Goal: Communication & Community: Answer question/provide support

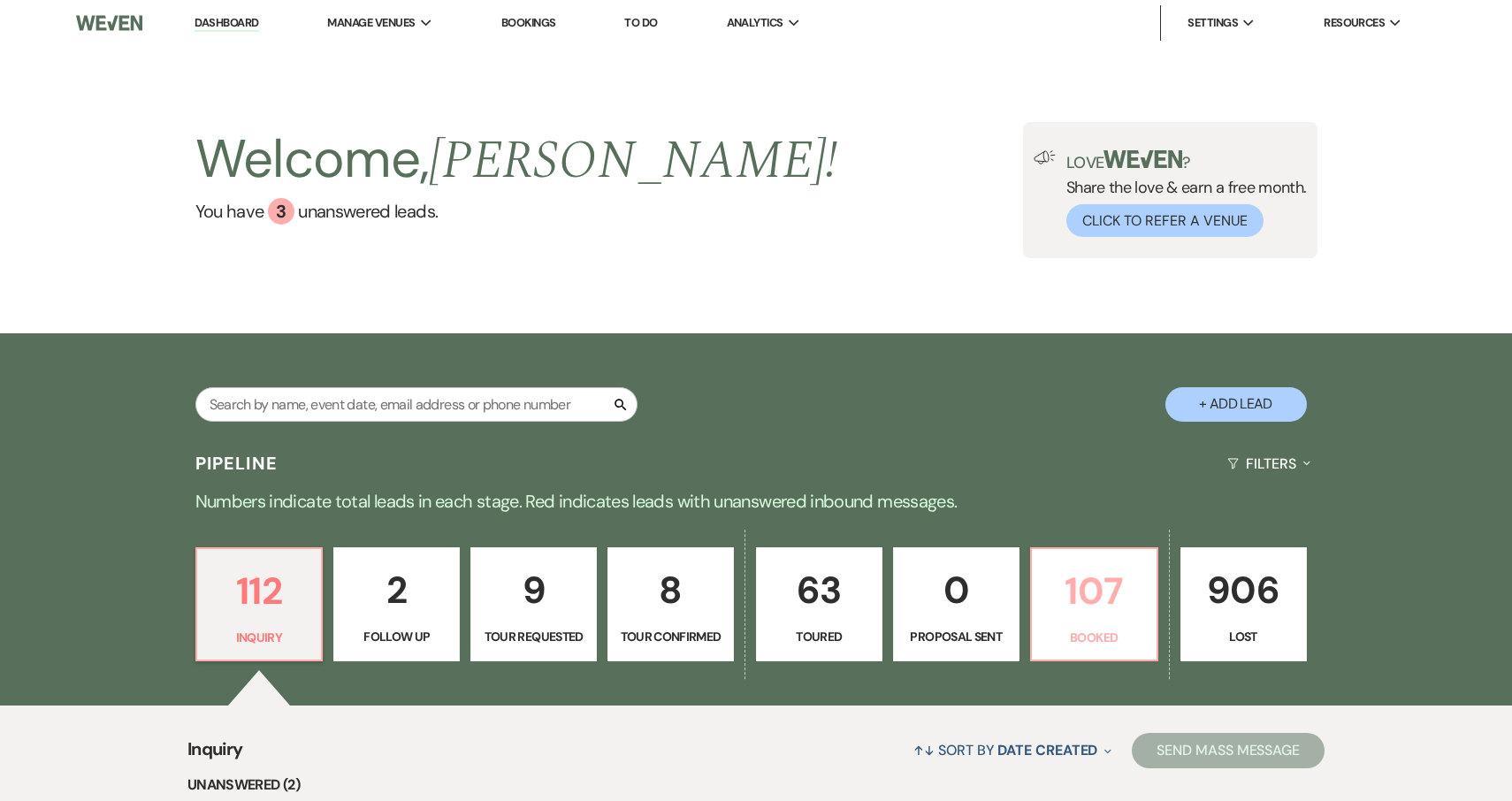
click at [1084, 623] on link "107 Booked" at bounding box center [1094, 605] width 128 height 115
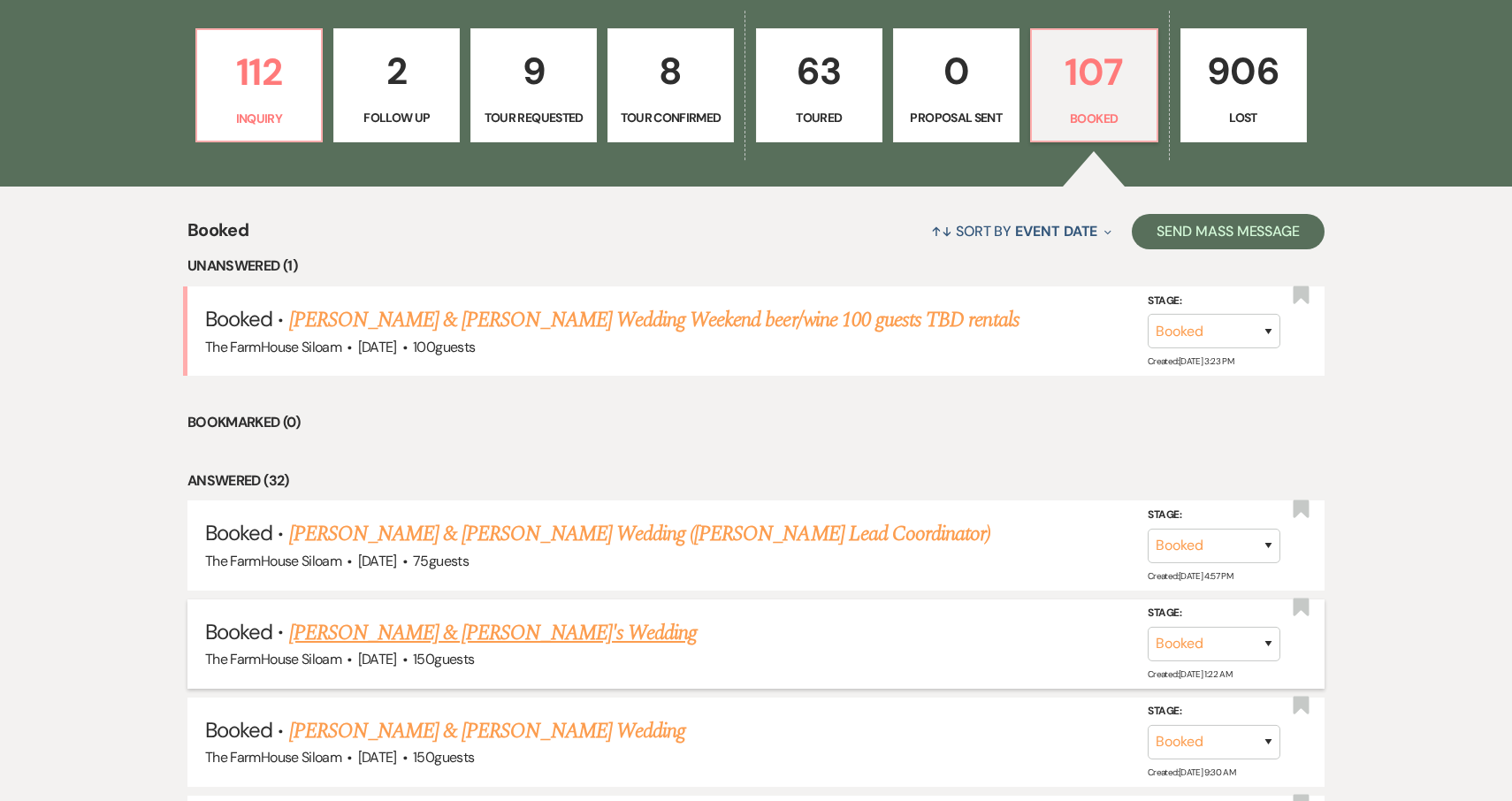
scroll to position [518, 0]
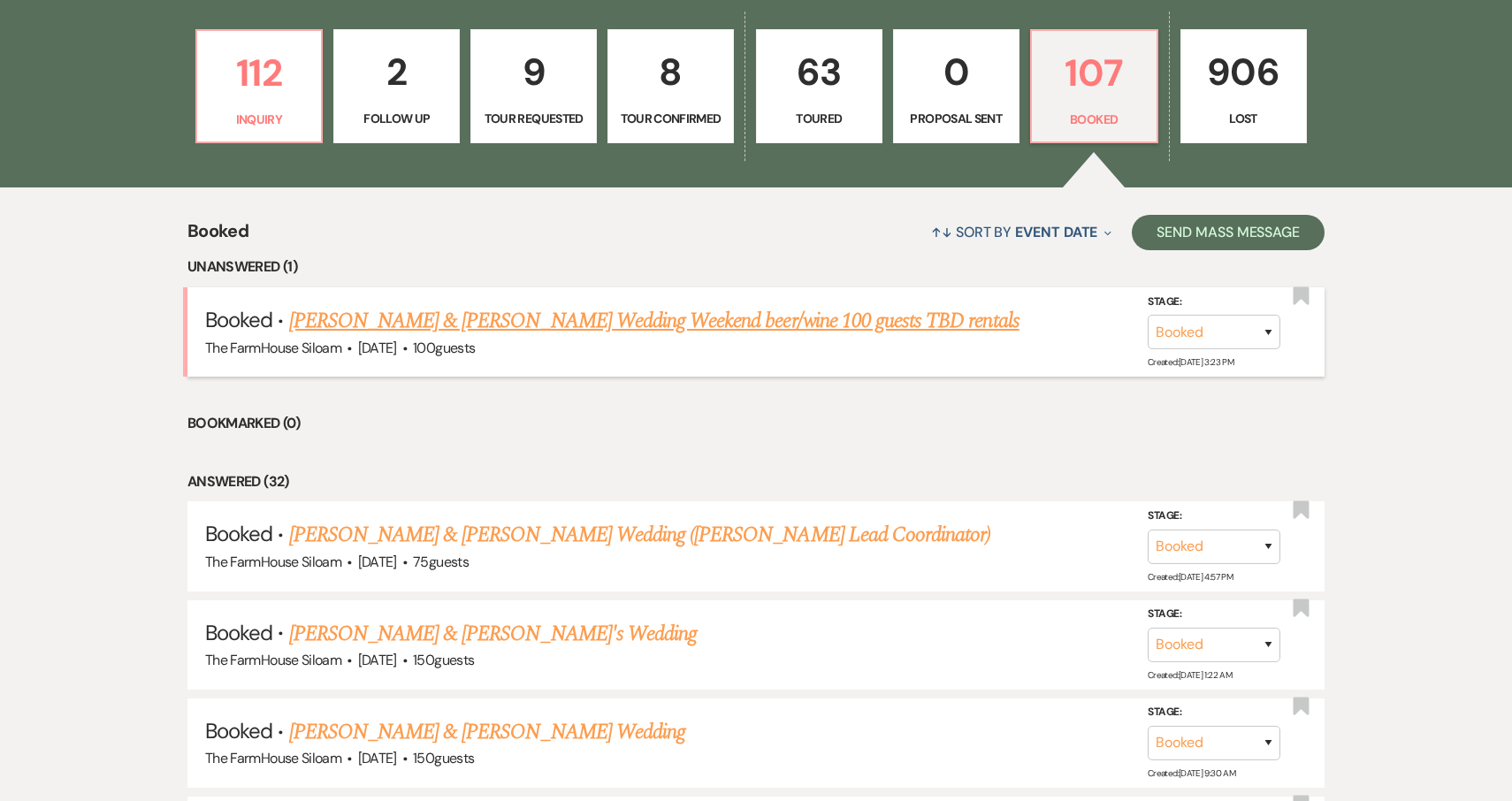
click at [783, 316] on link "[PERSON_NAME] & [PERSON_NAME] Wedding Weekend beer/wine 100 guests TBD rentals" at bounding box center [654, 321] width 730 height 32
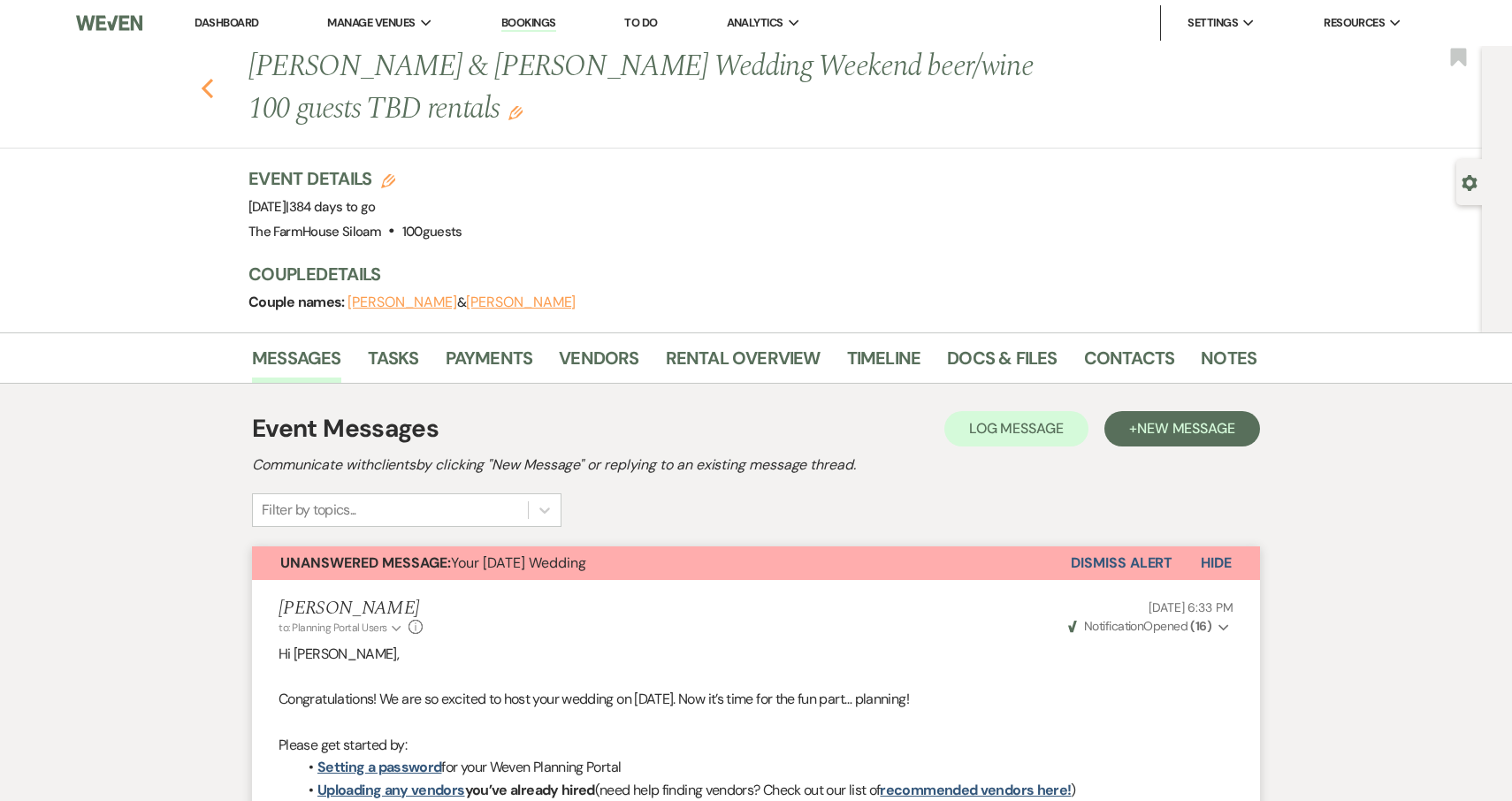
click at [208, 85] on use "button" at bounding box center [207, 89] width 12 height 20
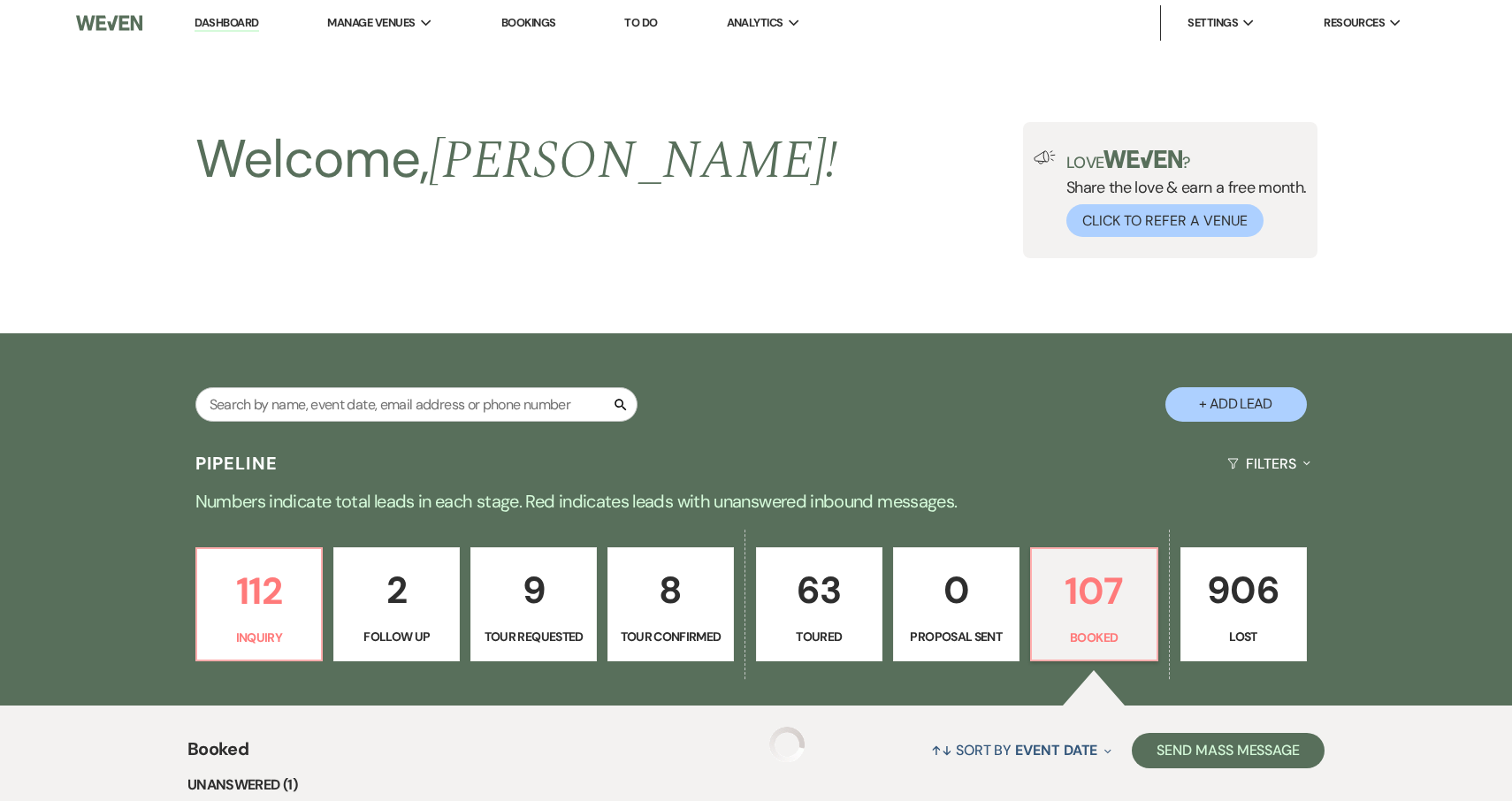
scroll to position [518, 0]
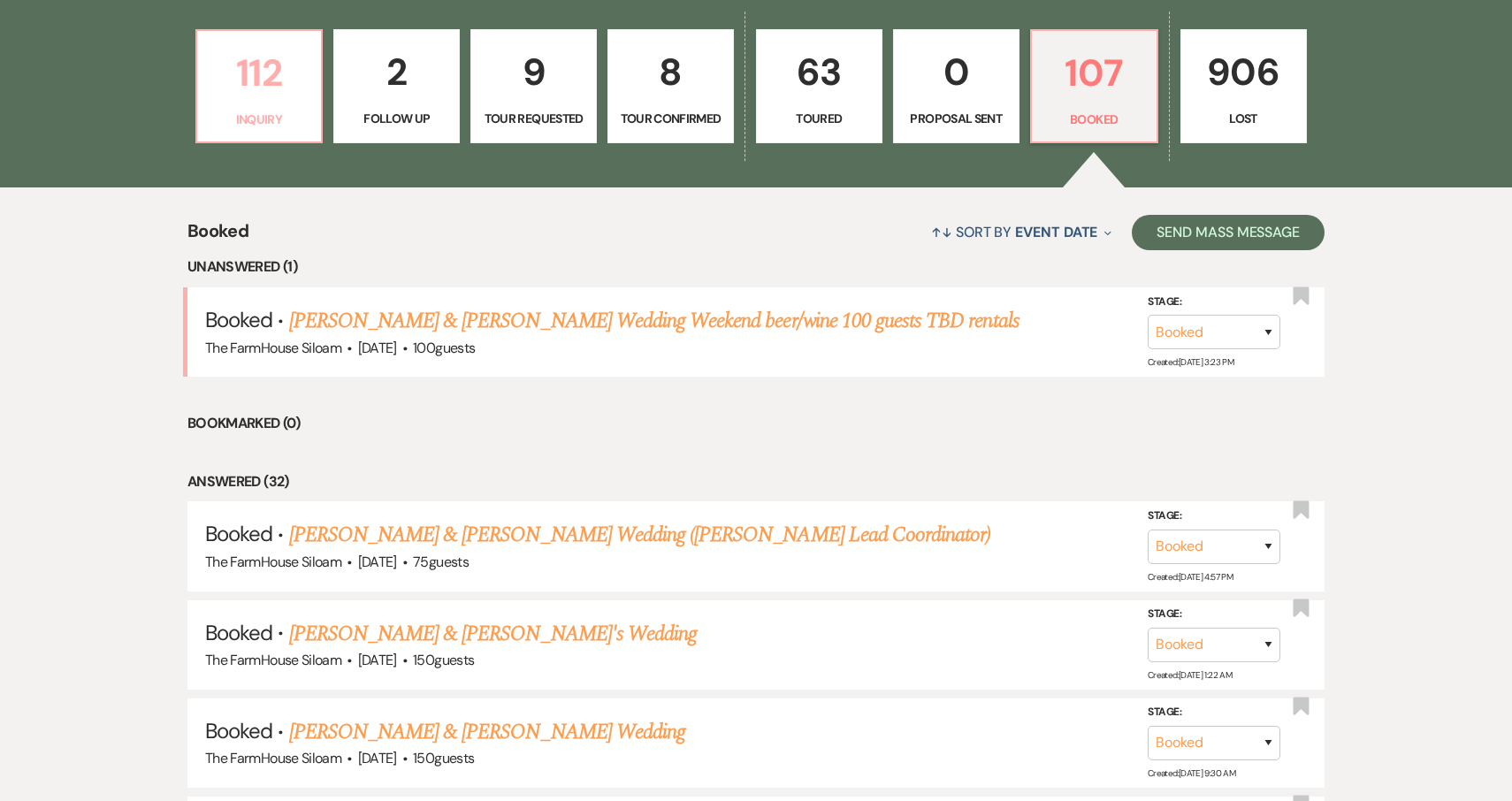
click at [283, 98] on p "112" at bounding box center [259, 73] width 103 height 60
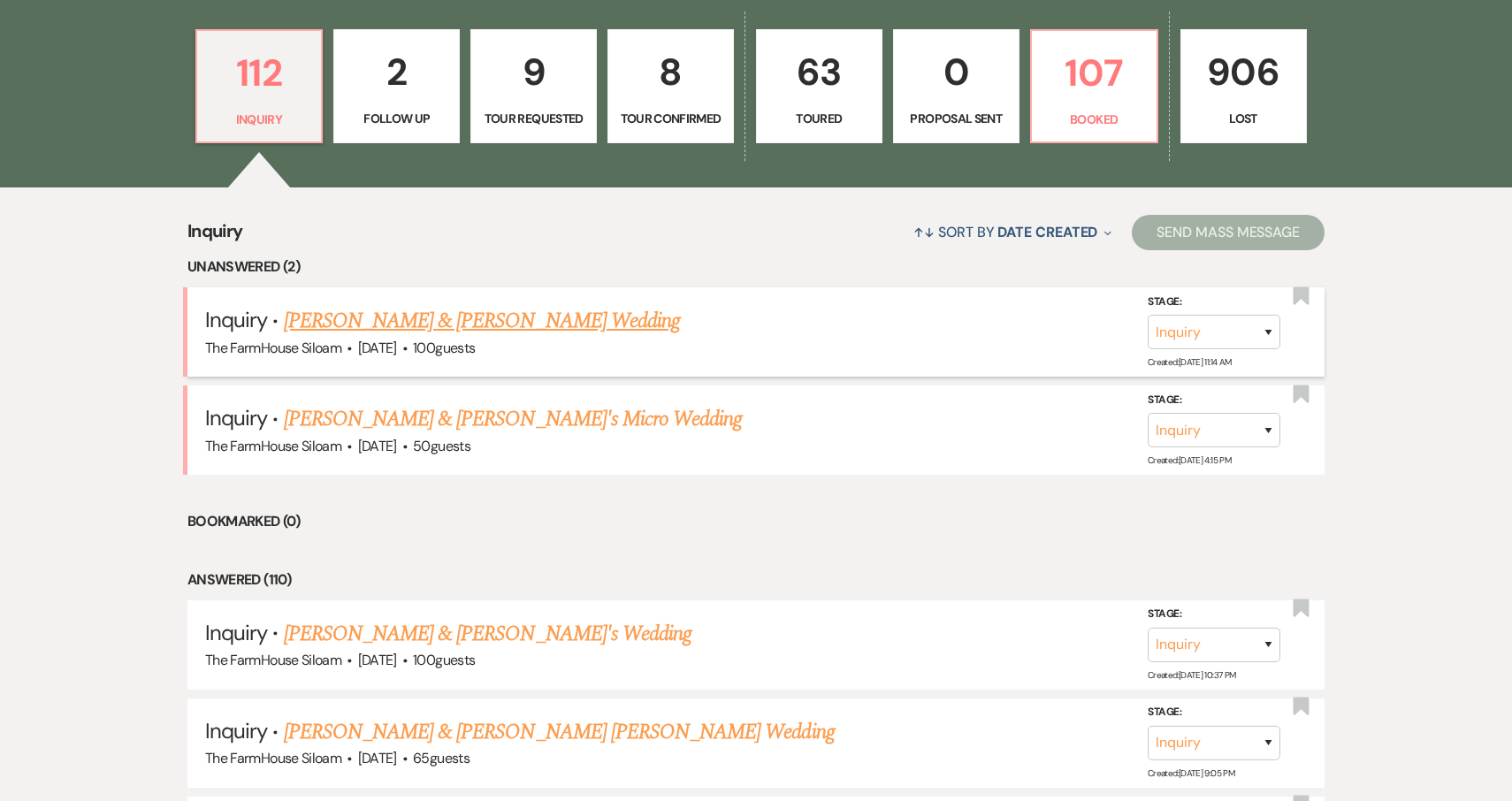
click at [379, 321] on link "[PERSON_NAME] & [PERSON_NAME] Wedding" at bounding box center [482, 321] width 396 height 32
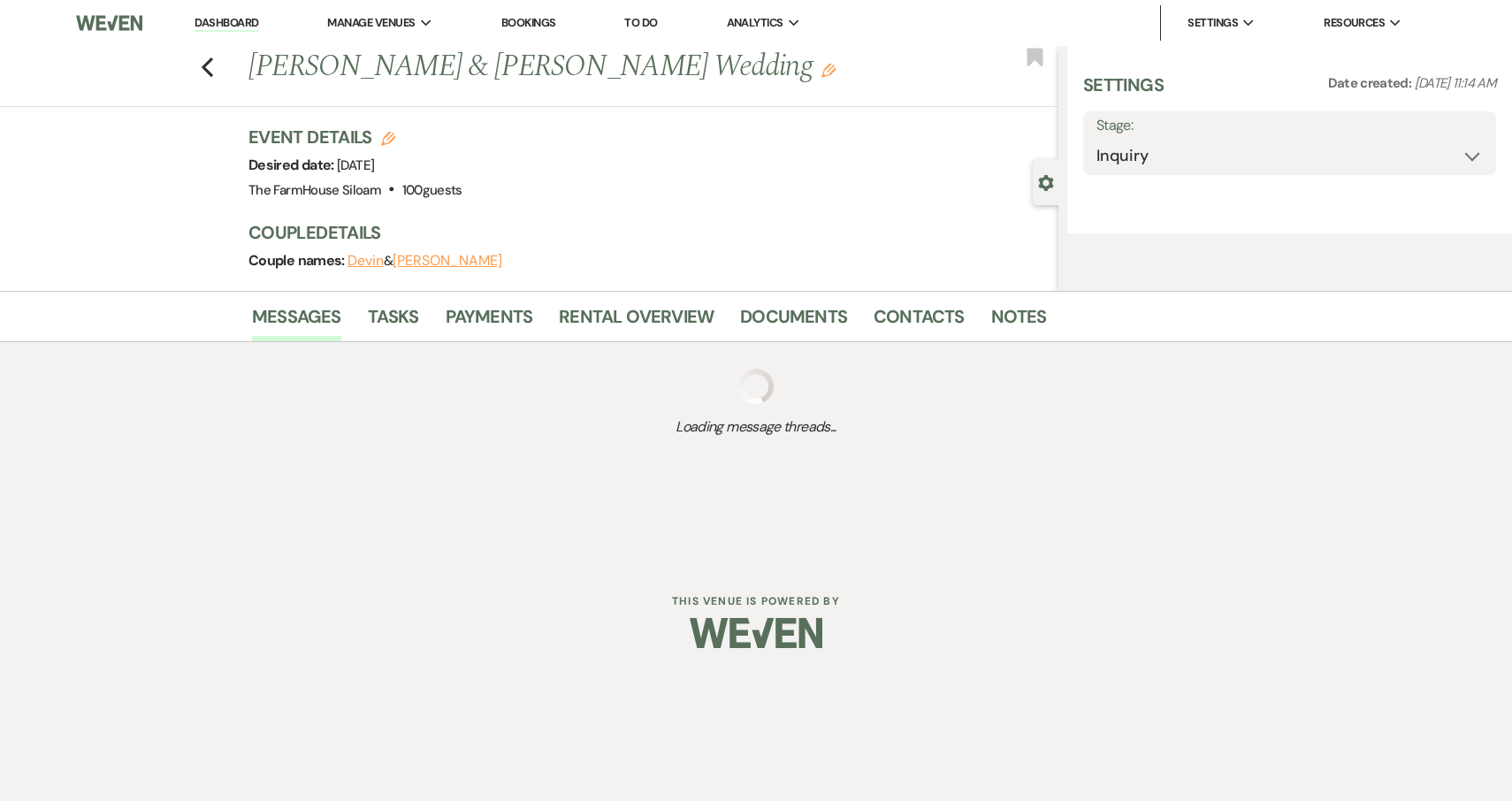
select select "5"
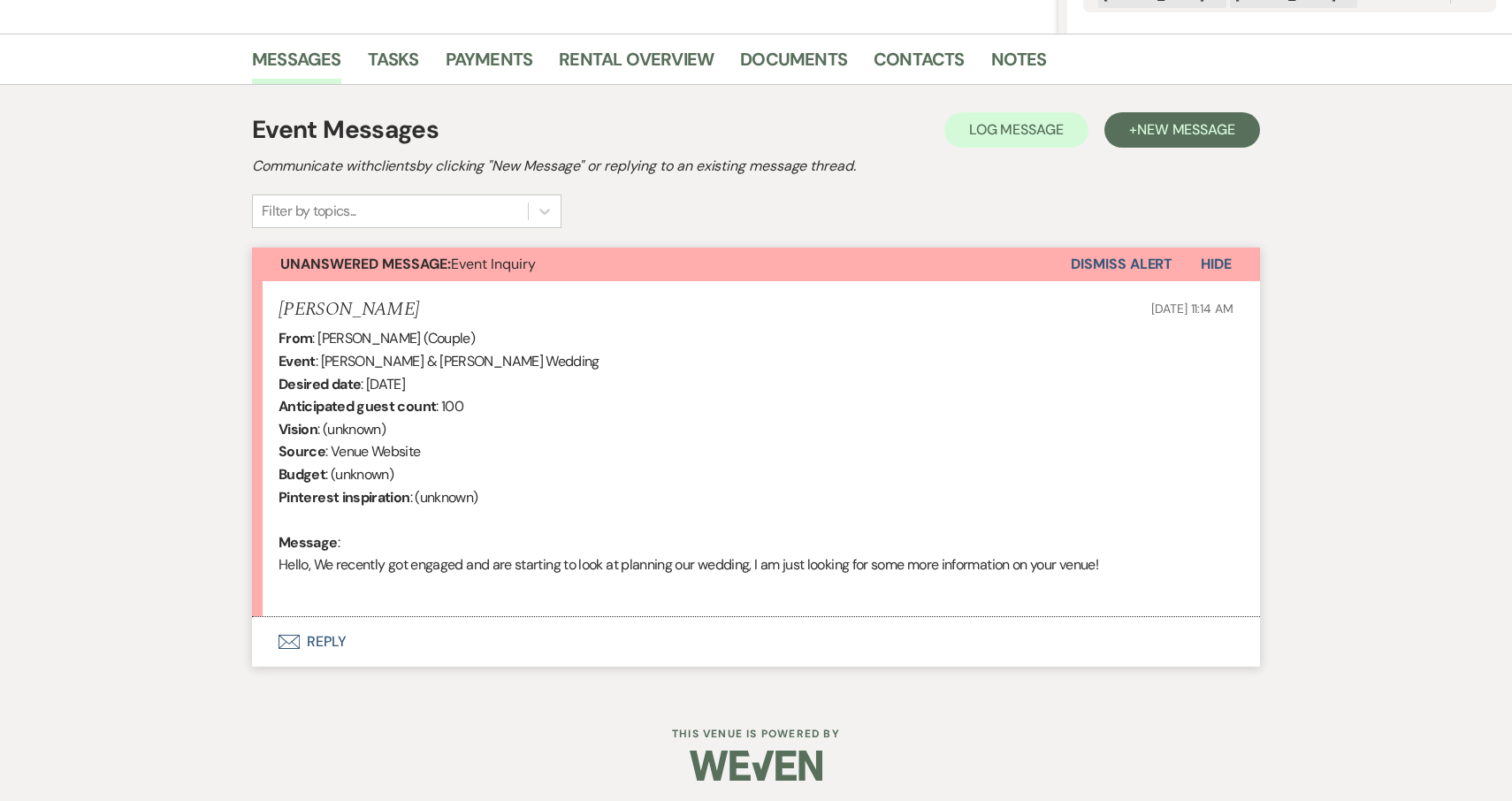
scroll to position [410, 0]
click at [332, 635] on button "Envelope Reply" at bounding box center [756, 643] width 1008 height 50
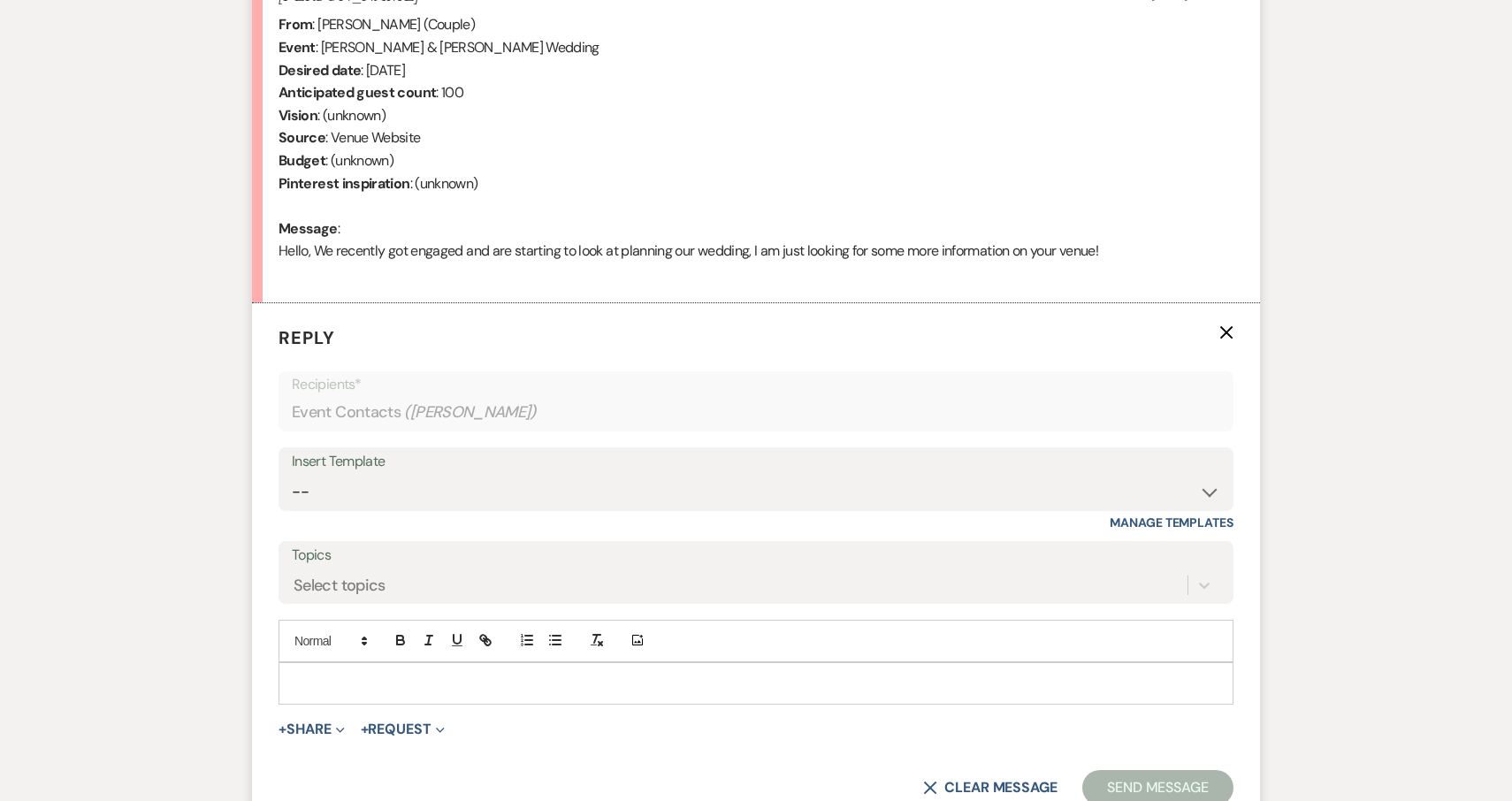
scroll to position [746, 0]
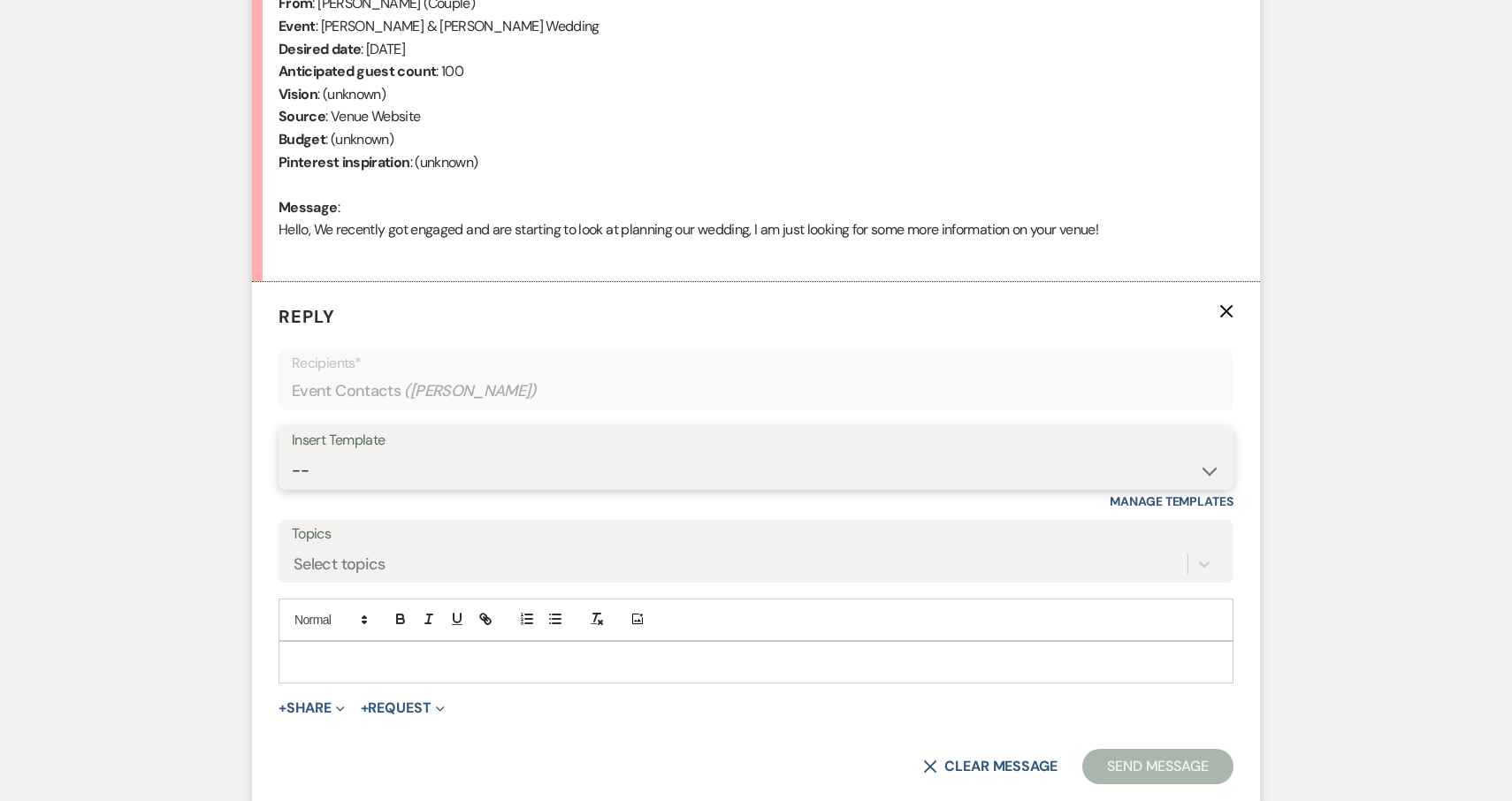
select select "2711"
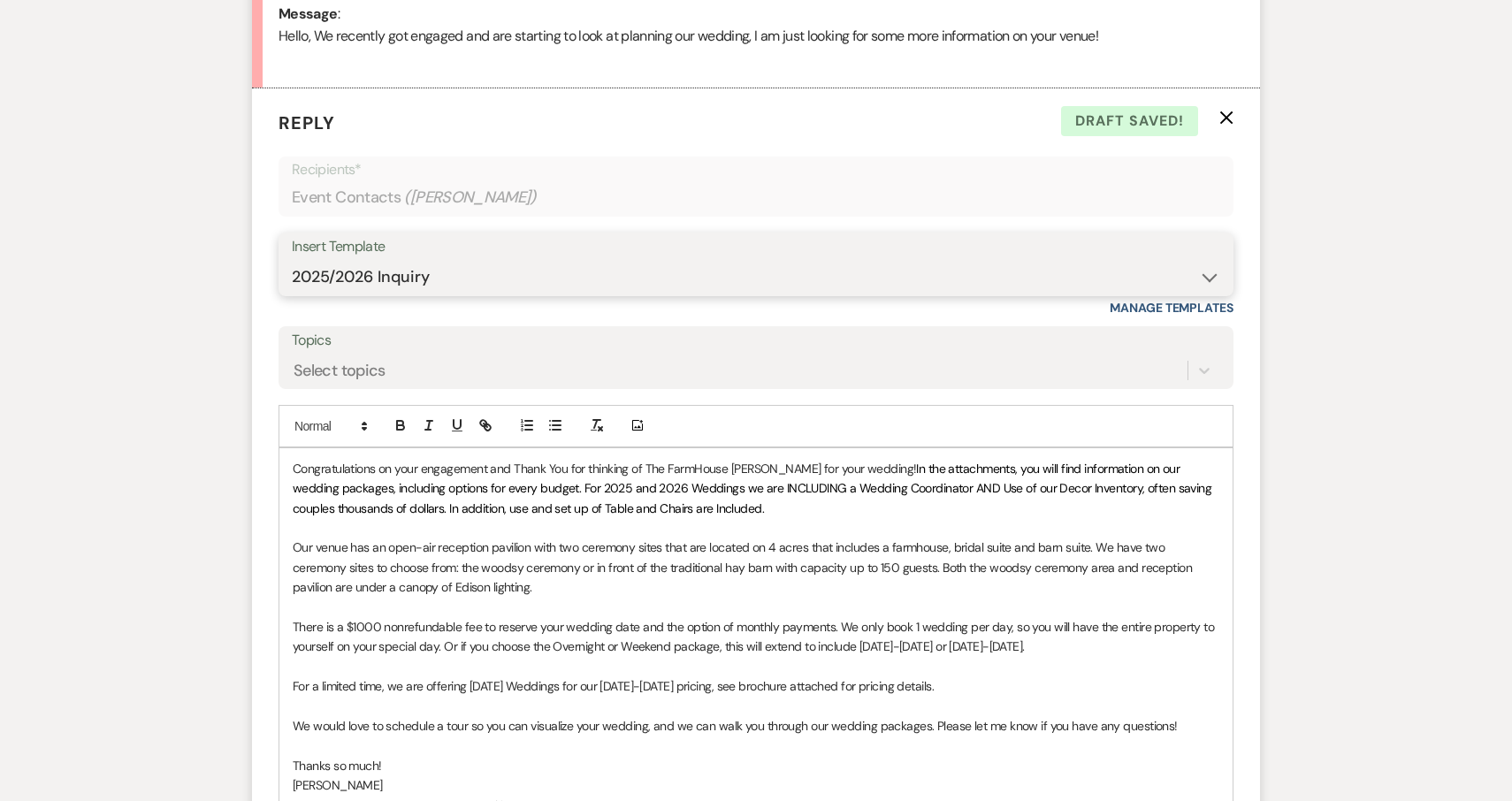
scroll to position [969, 0]
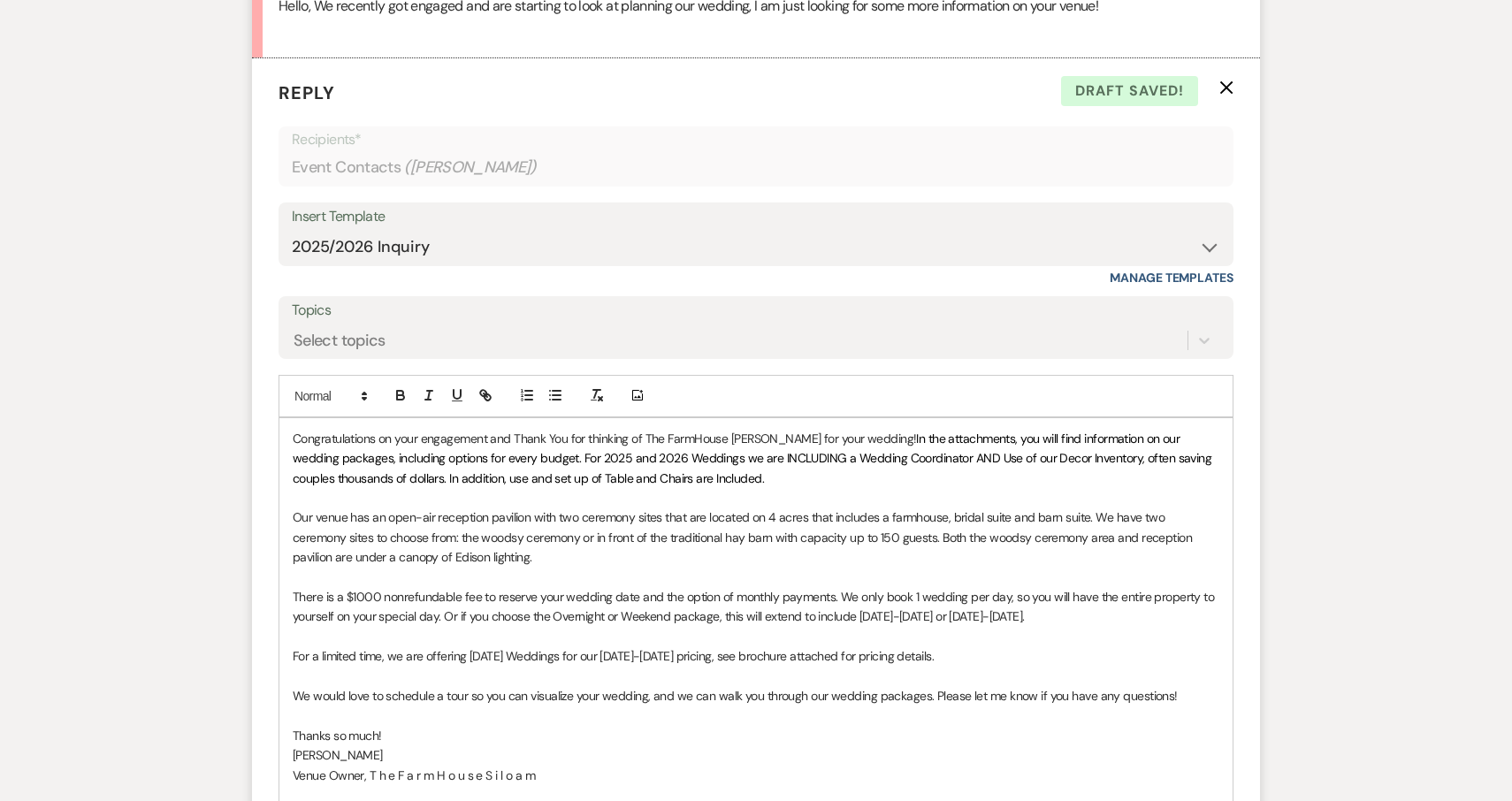
click at [292, 429] on div "Congratulations on your engagement and Thank You for thinking of The FarmHouse …" at bounding box center [756, 627] width 953 height 418
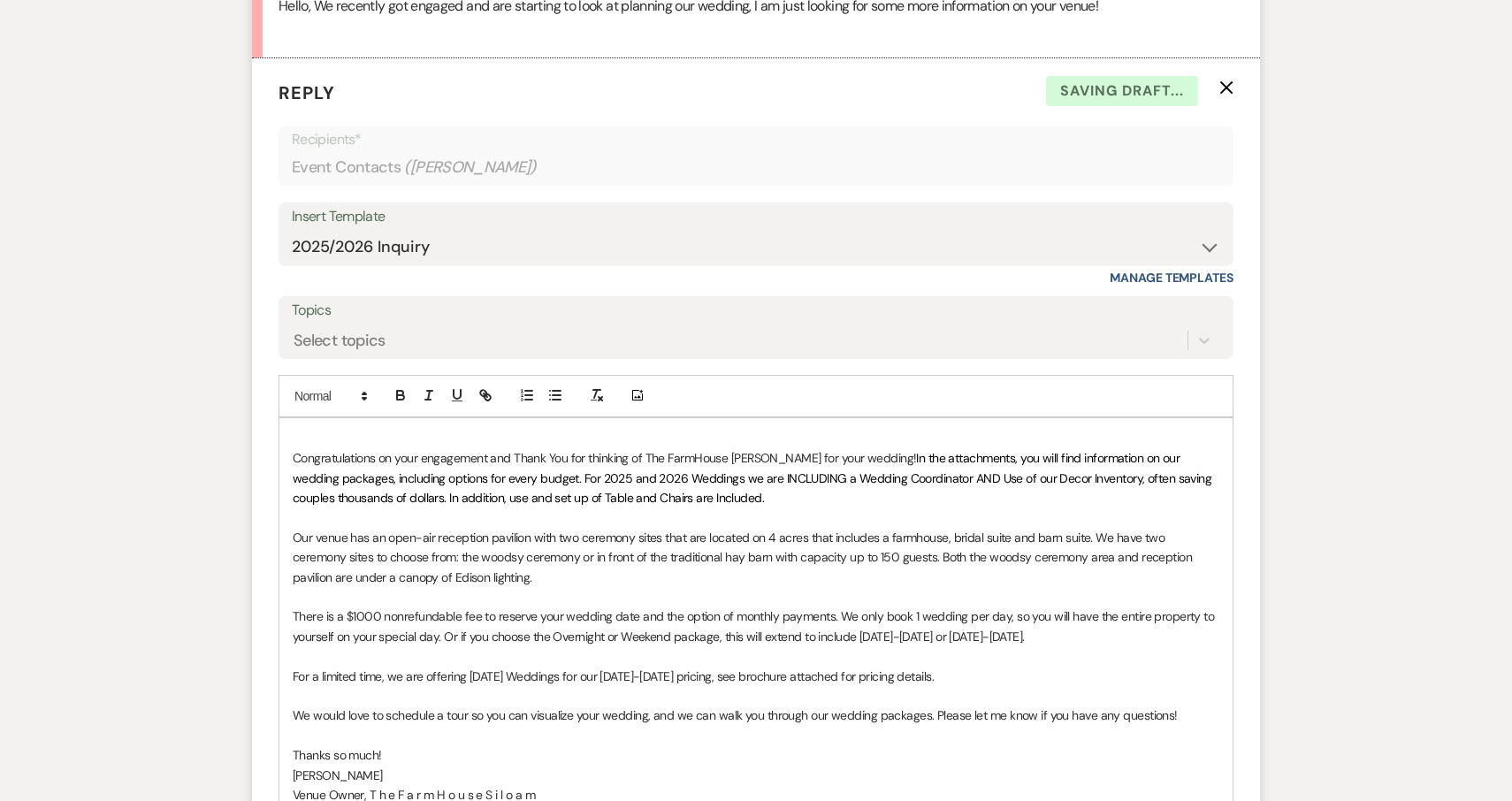
click at [334, 429] on p at bounding box center [756, 439] width 926 height 20
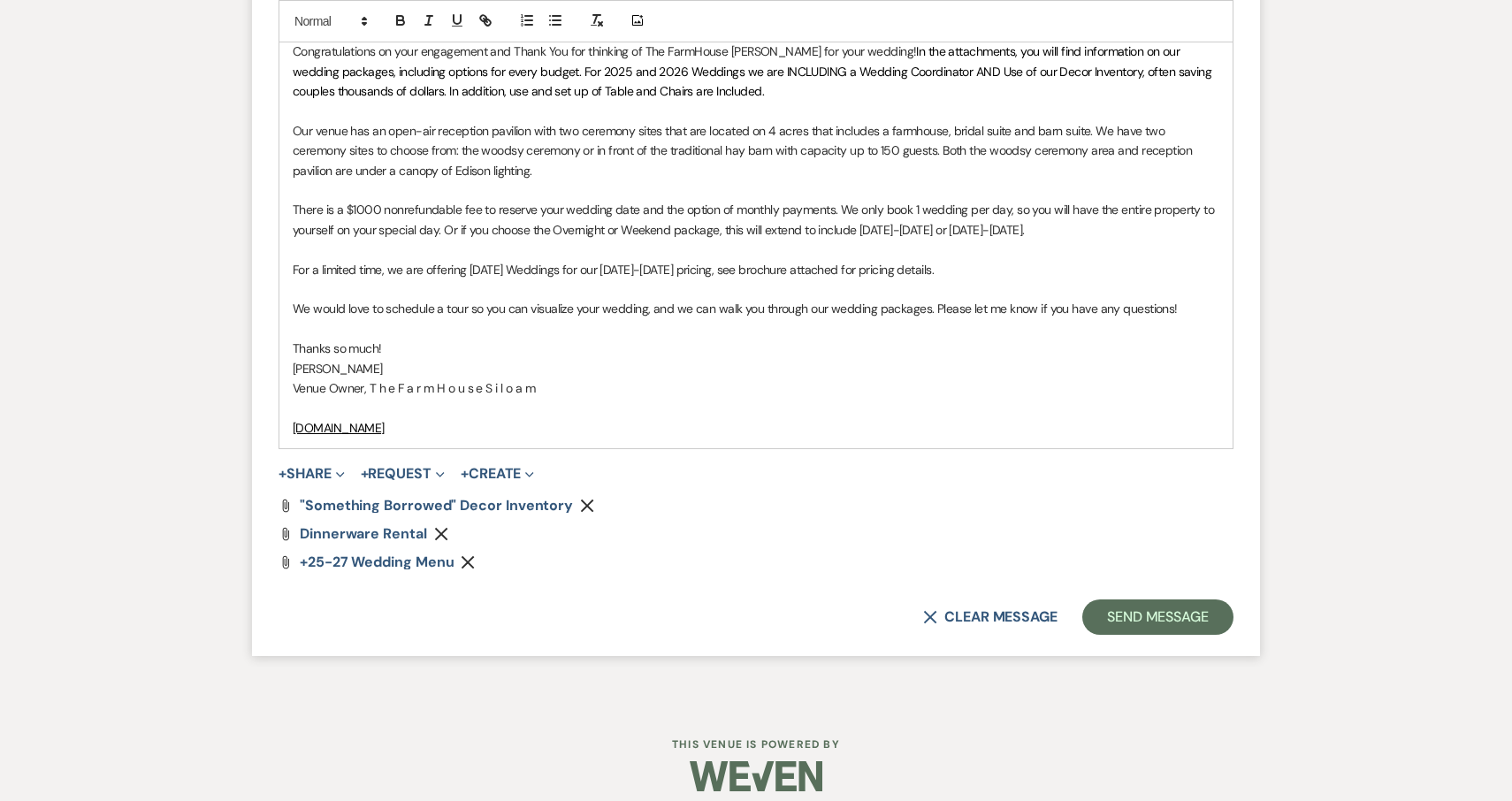
scroll to position [1375, 0]
click at [327, 468] on button "+ Share Expand" at bounding box center [311, 476] width 66 height 14
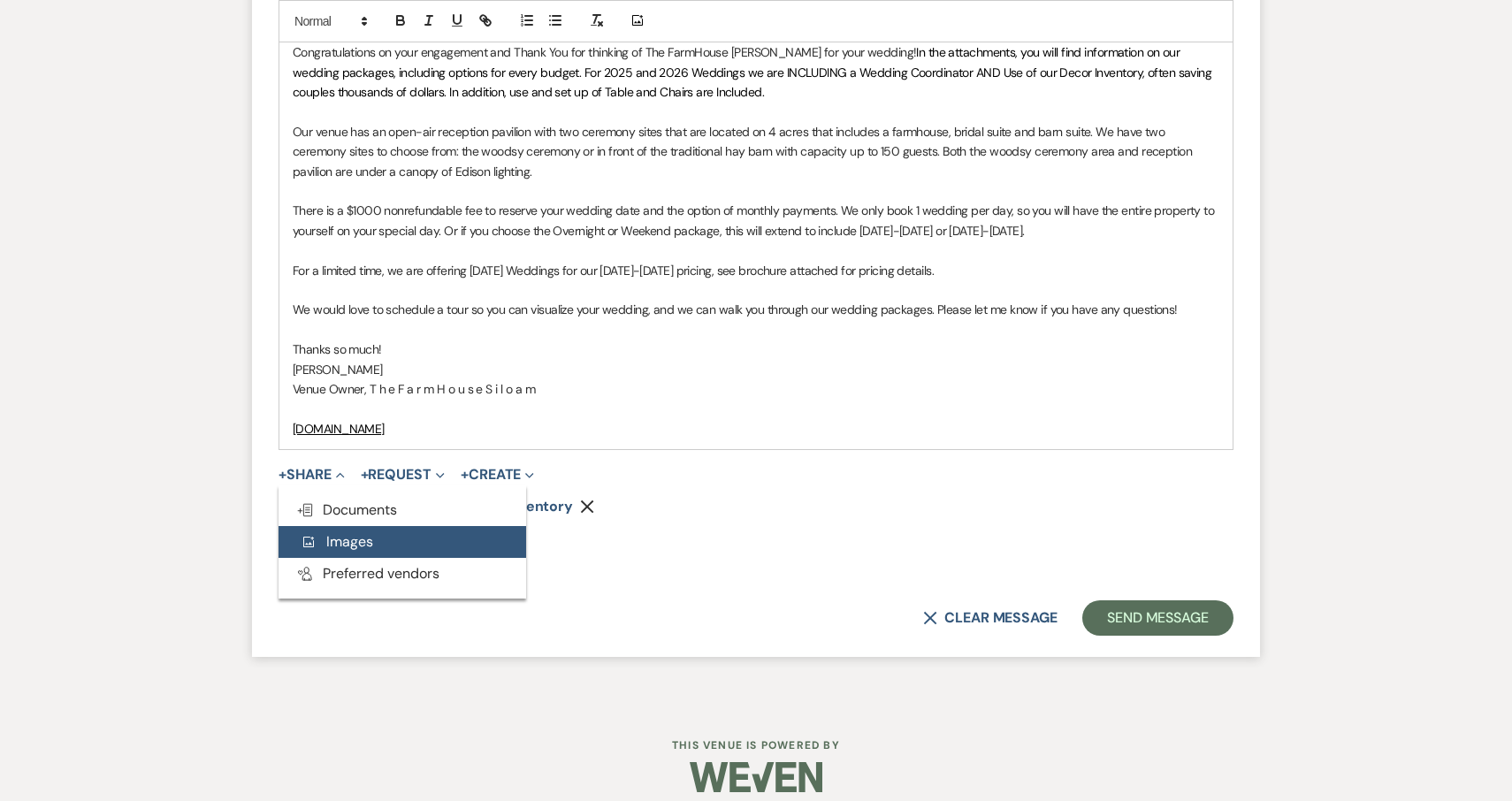
click at [336, 532] on span "Add Photo Images" at bounding box center [336, 542] width 73 height 19
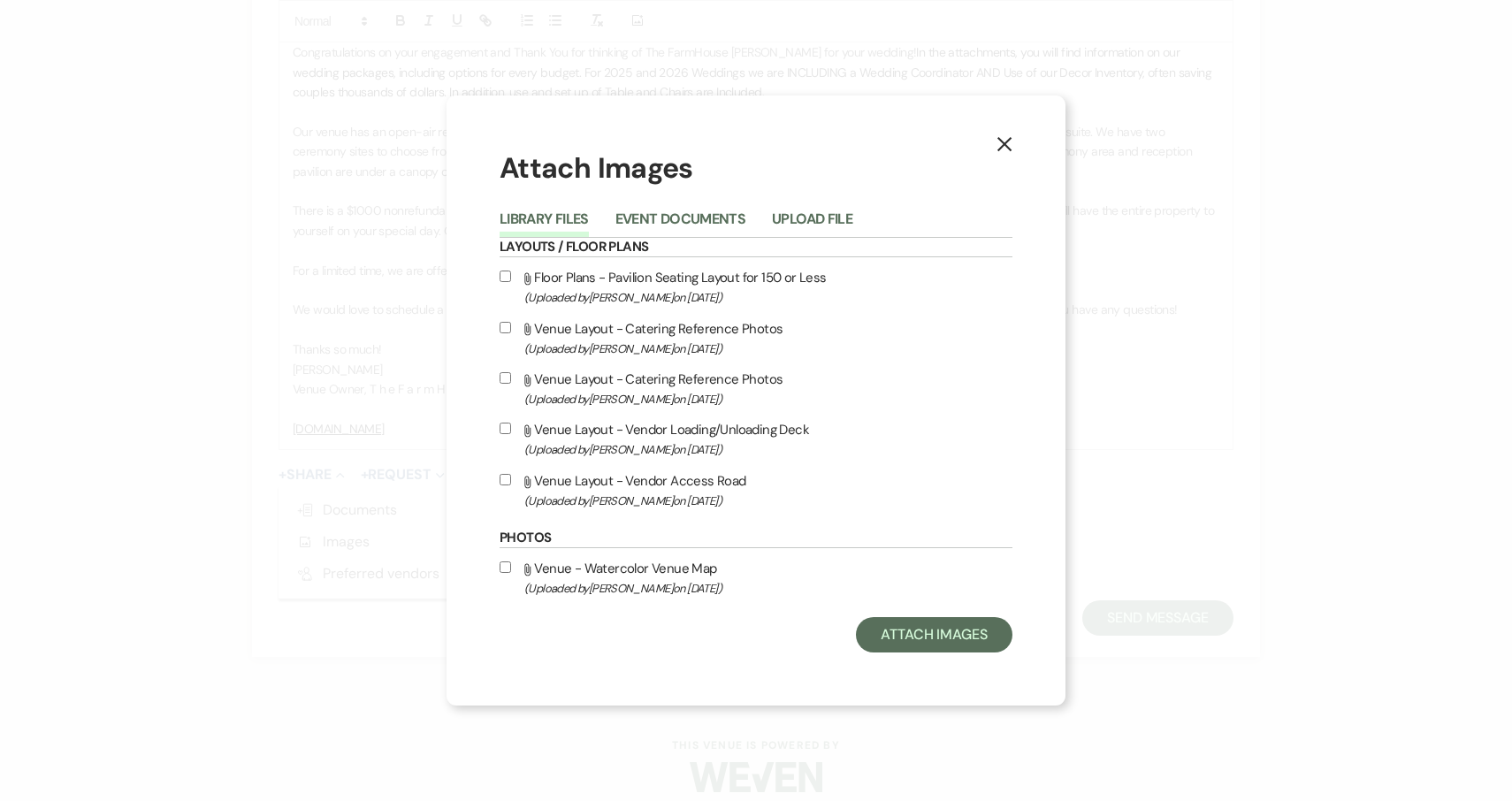
click at [507, 573] on input "Attach File Venue - Watercolor Venue Map (Uploaded by [PERSON_NAME] on [DATE] )" at bounding box center [505, 567] width 12 height 12
checkbox input "true"
click at [941, 640] on button "Attach Images" at bounding box center [934, 635] width 156 height 35
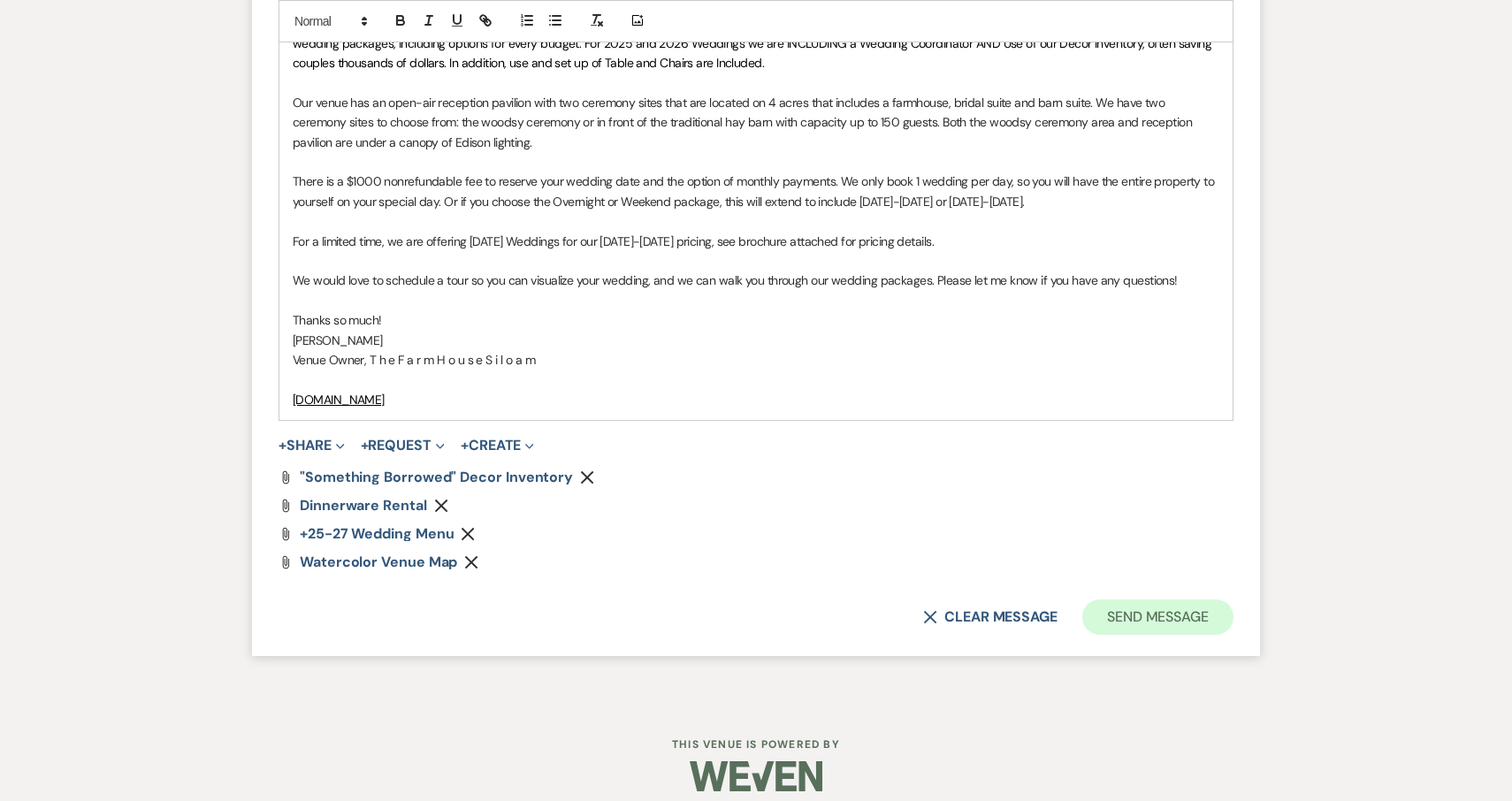
scroll to position [1404, 0]
click at [1167, 604] on button "Send Message" at bounding box center [1158, 617] width 151 height 35
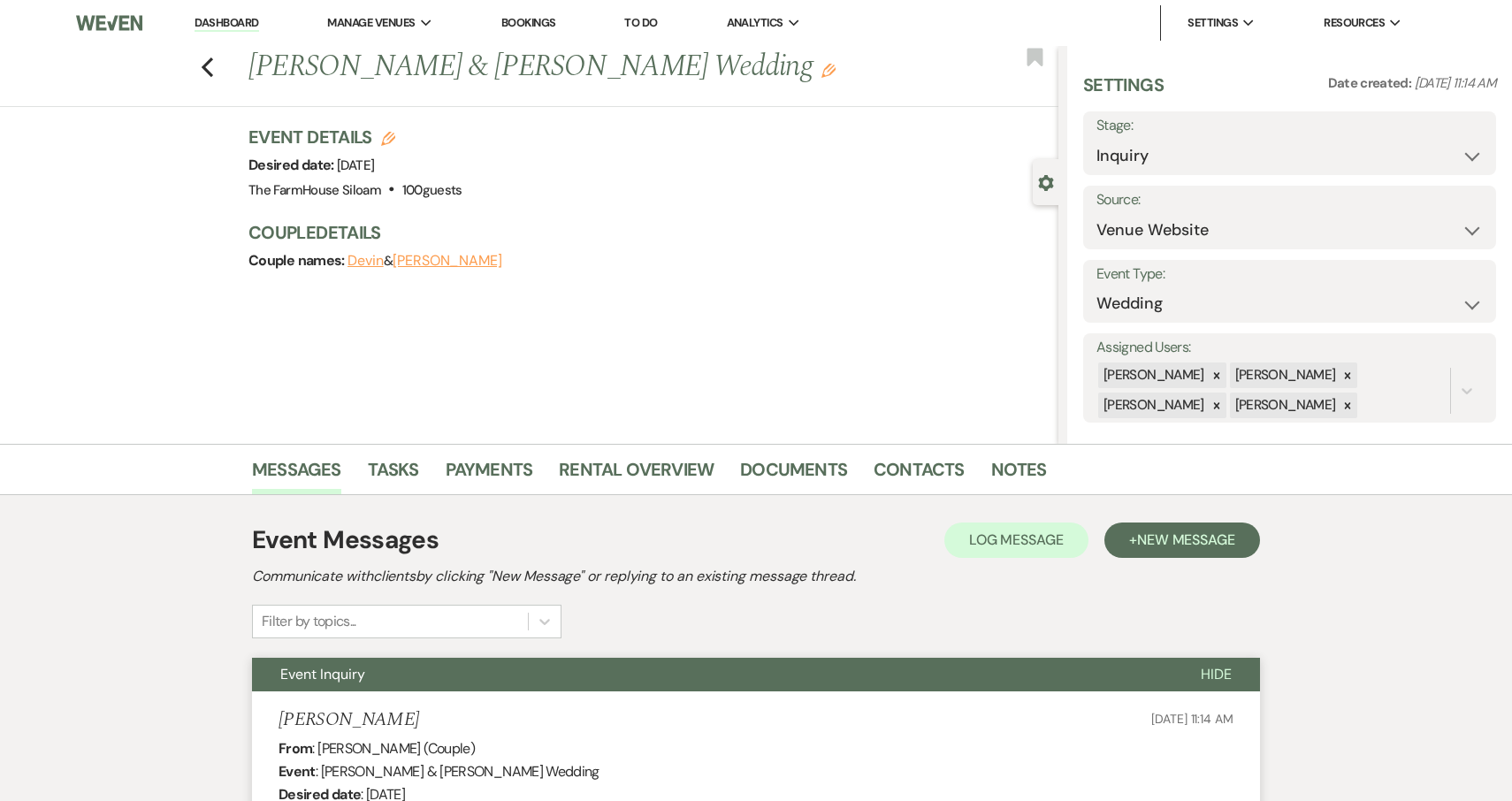
scroll to position [0, 0]
click at [211, 61] on icon "Previous" at bounding box center [207, 67] width 14 height 21
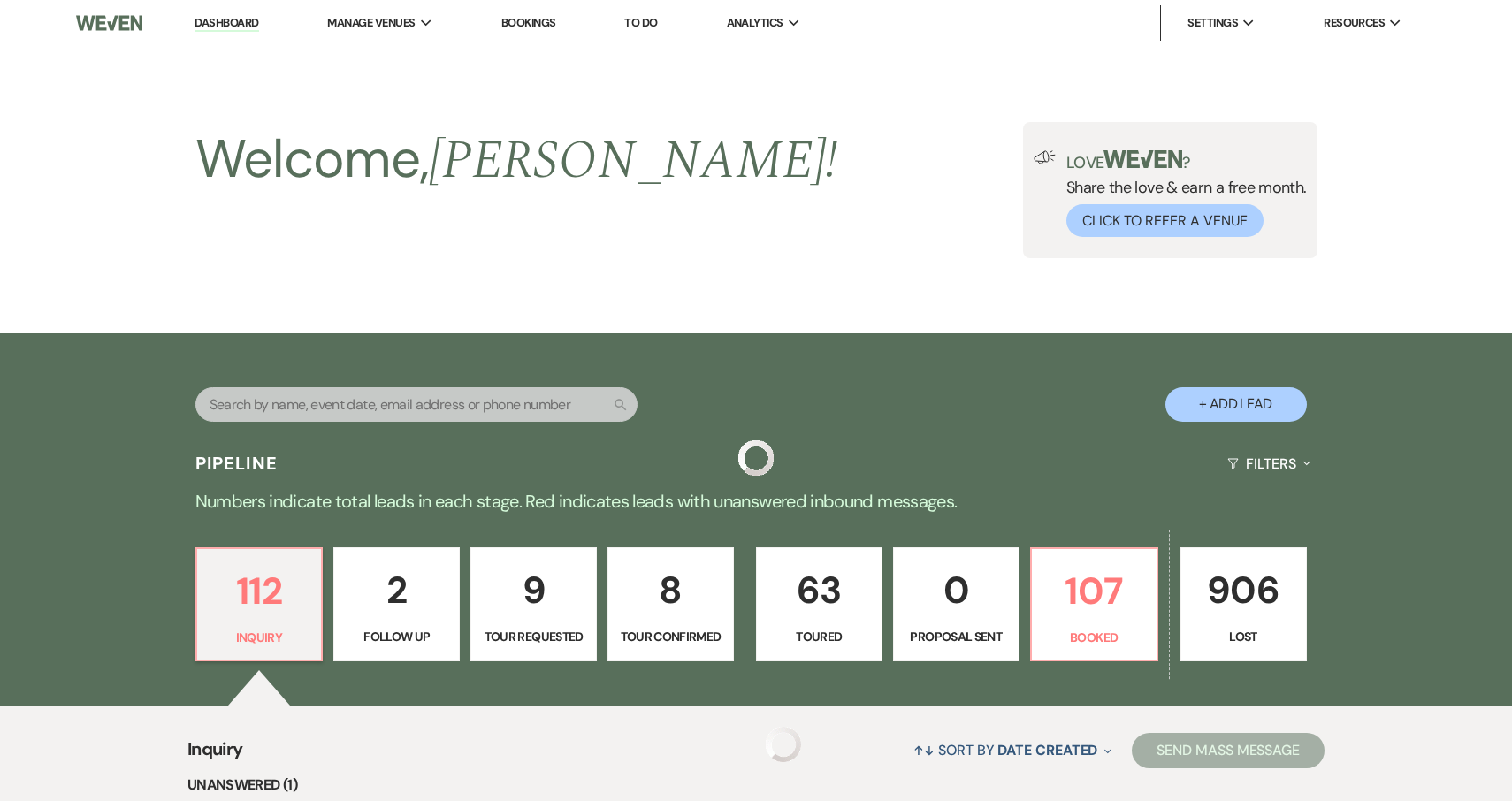
scroll to position [518, 0]
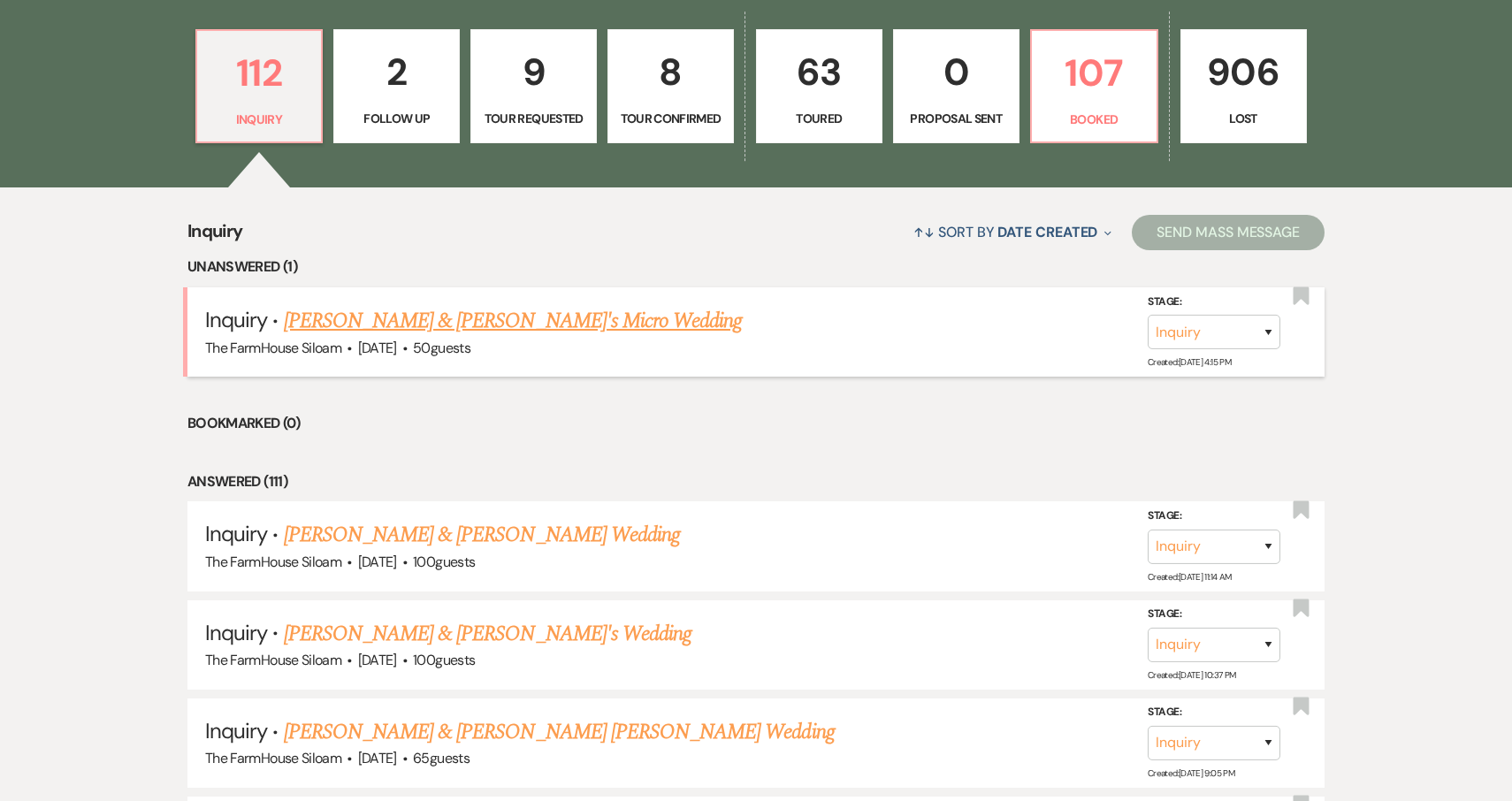
click at [374, 314] on link "[PERSON_NAME] & [PERSON_NAME]'s Micro Wedding" at bounding box center [513, 321] width 459 height 32
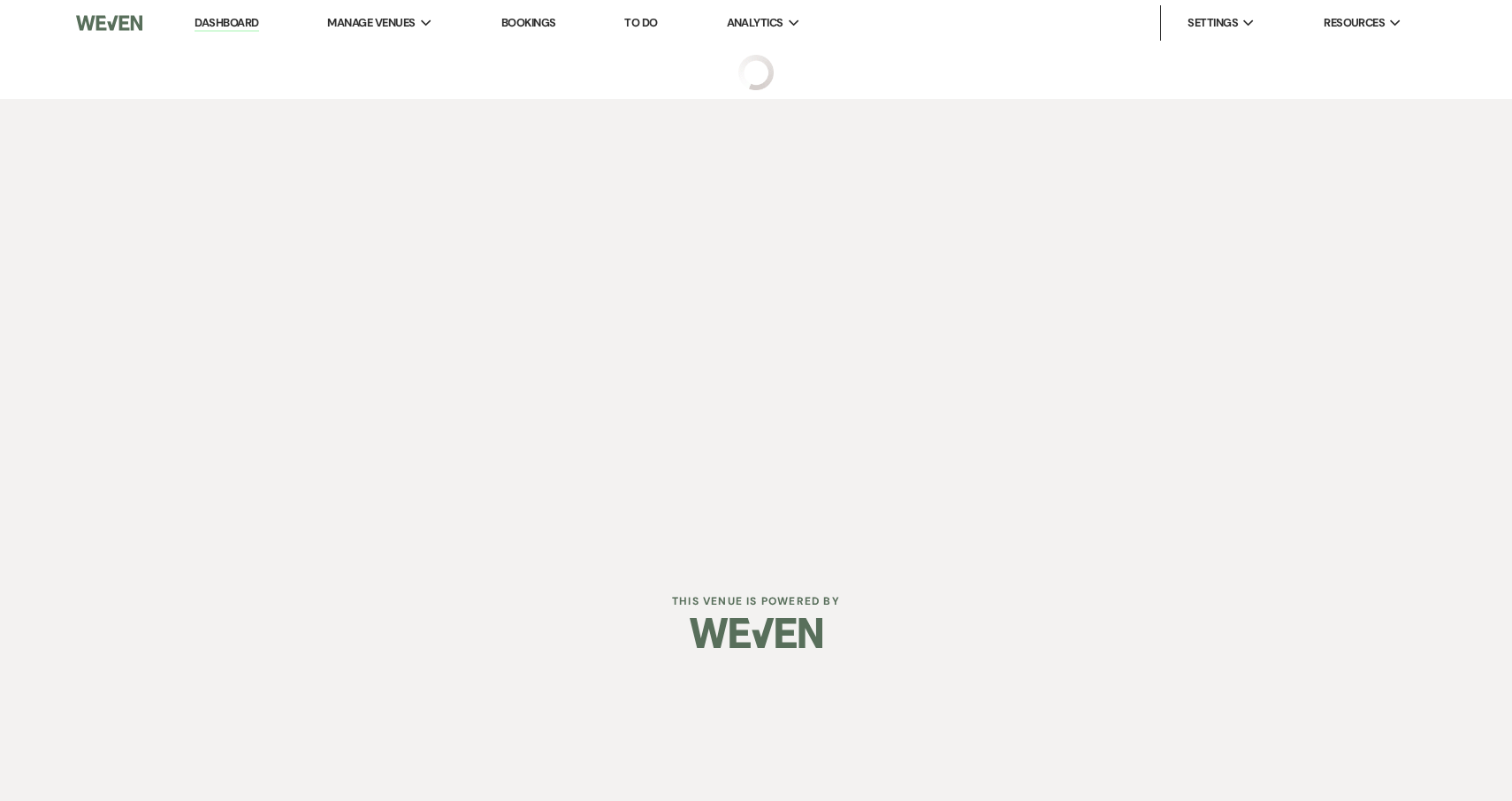
select select "5"
select select "16"
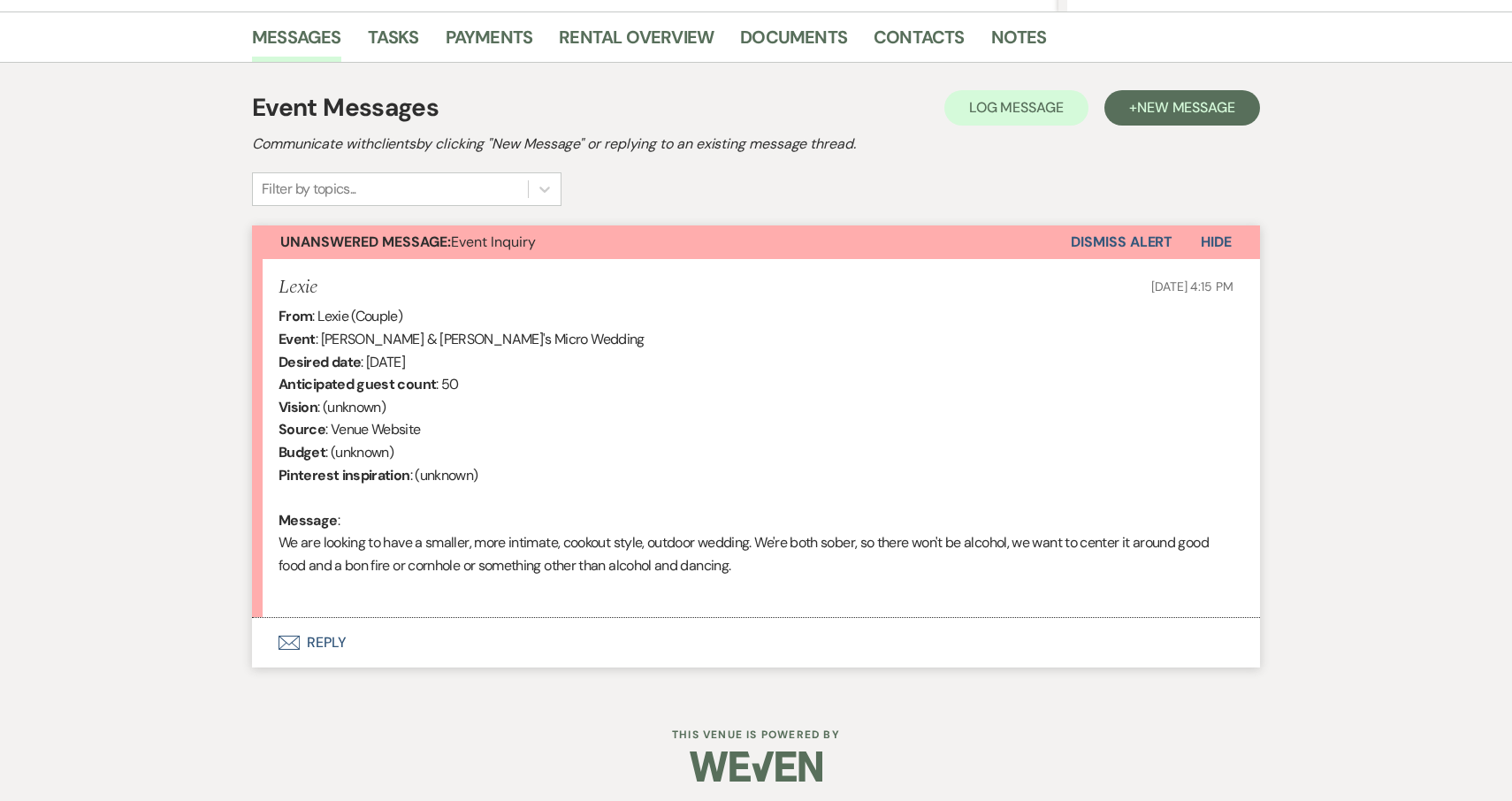
scroll to position [431, 0]
click at [319, 636] on button "Envelope Reply" at bounding box center [756, 644] width 1008 height 50
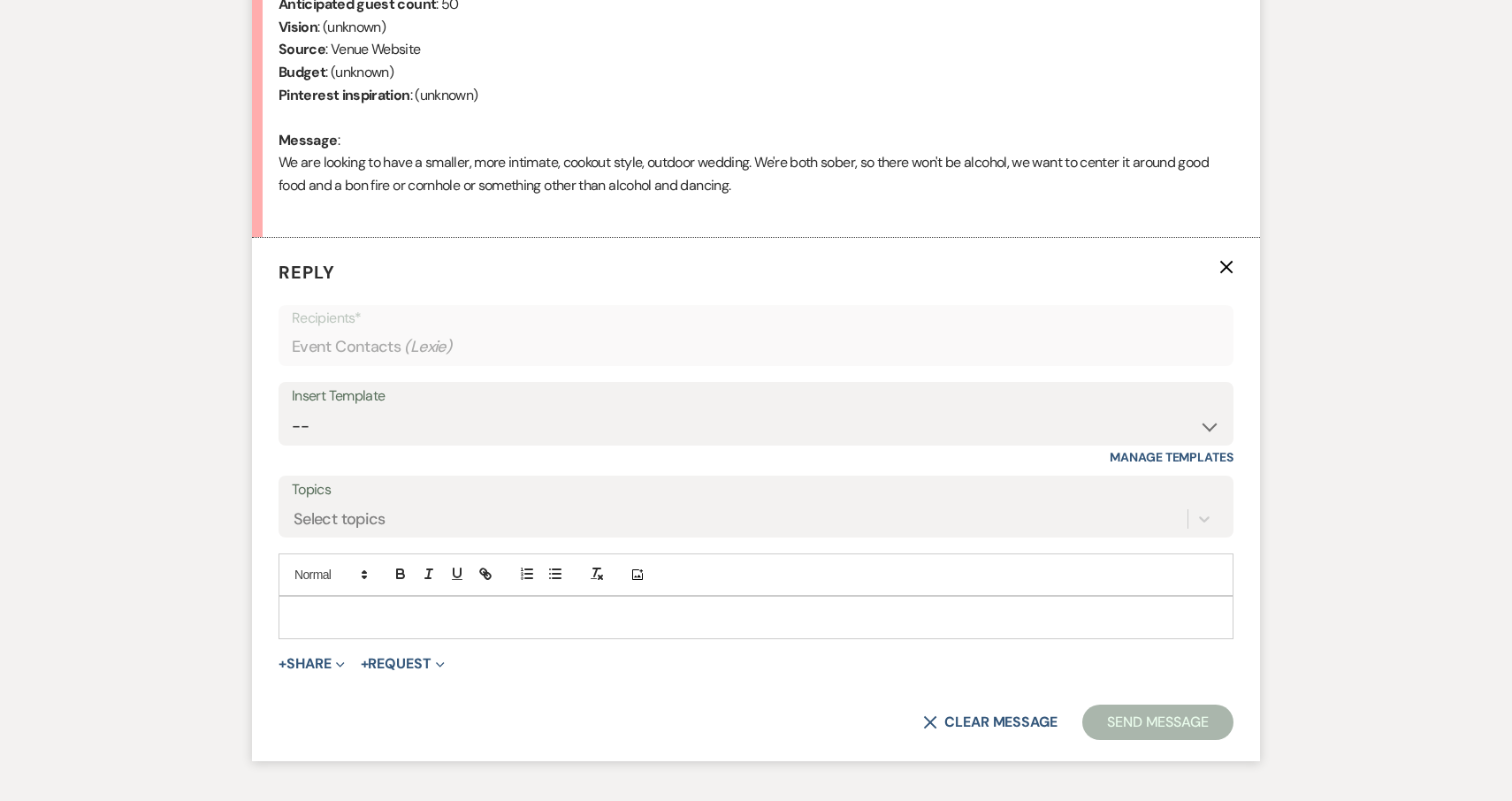
scroll to position [904, 0]
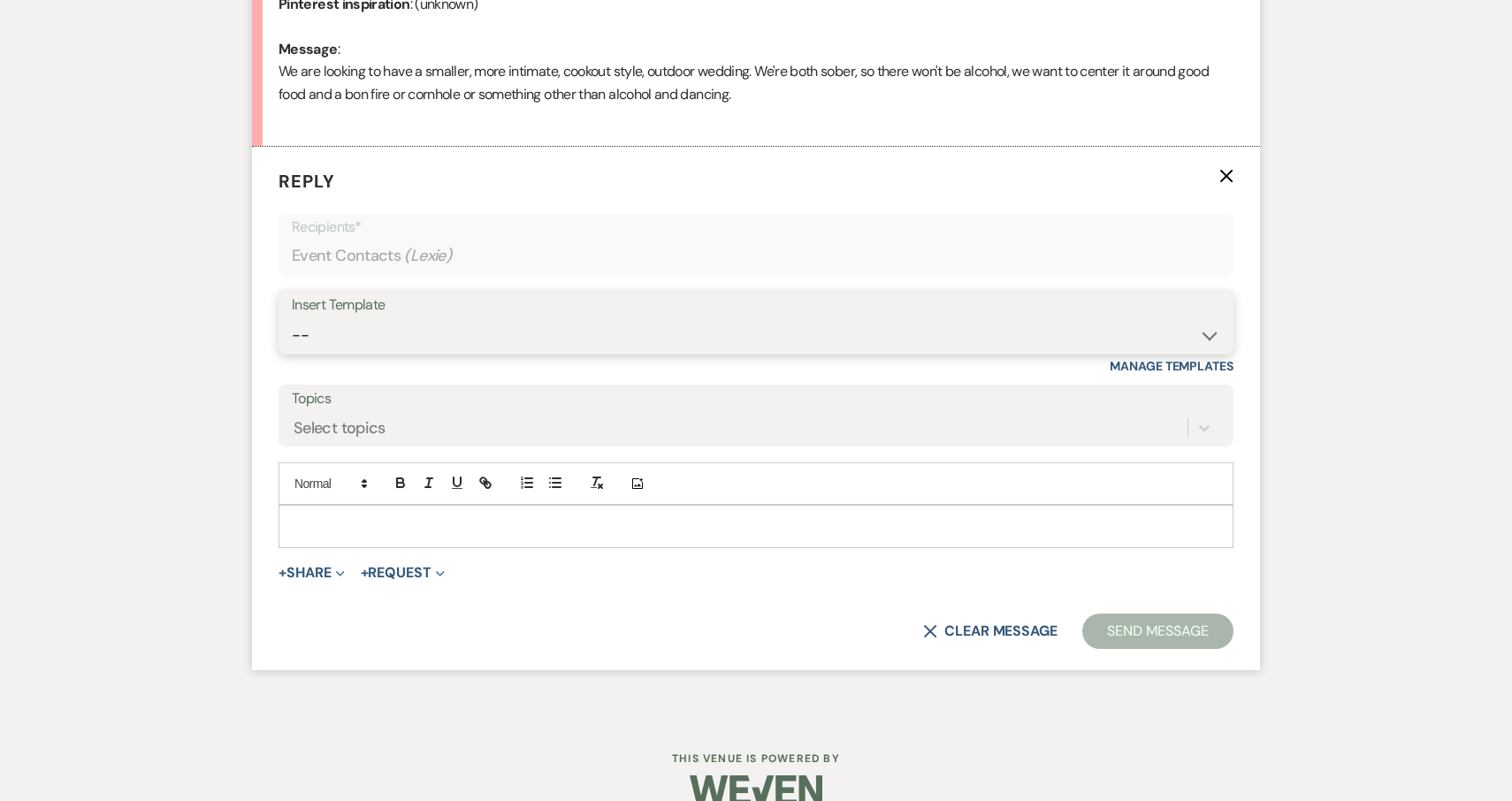
select select "2711"
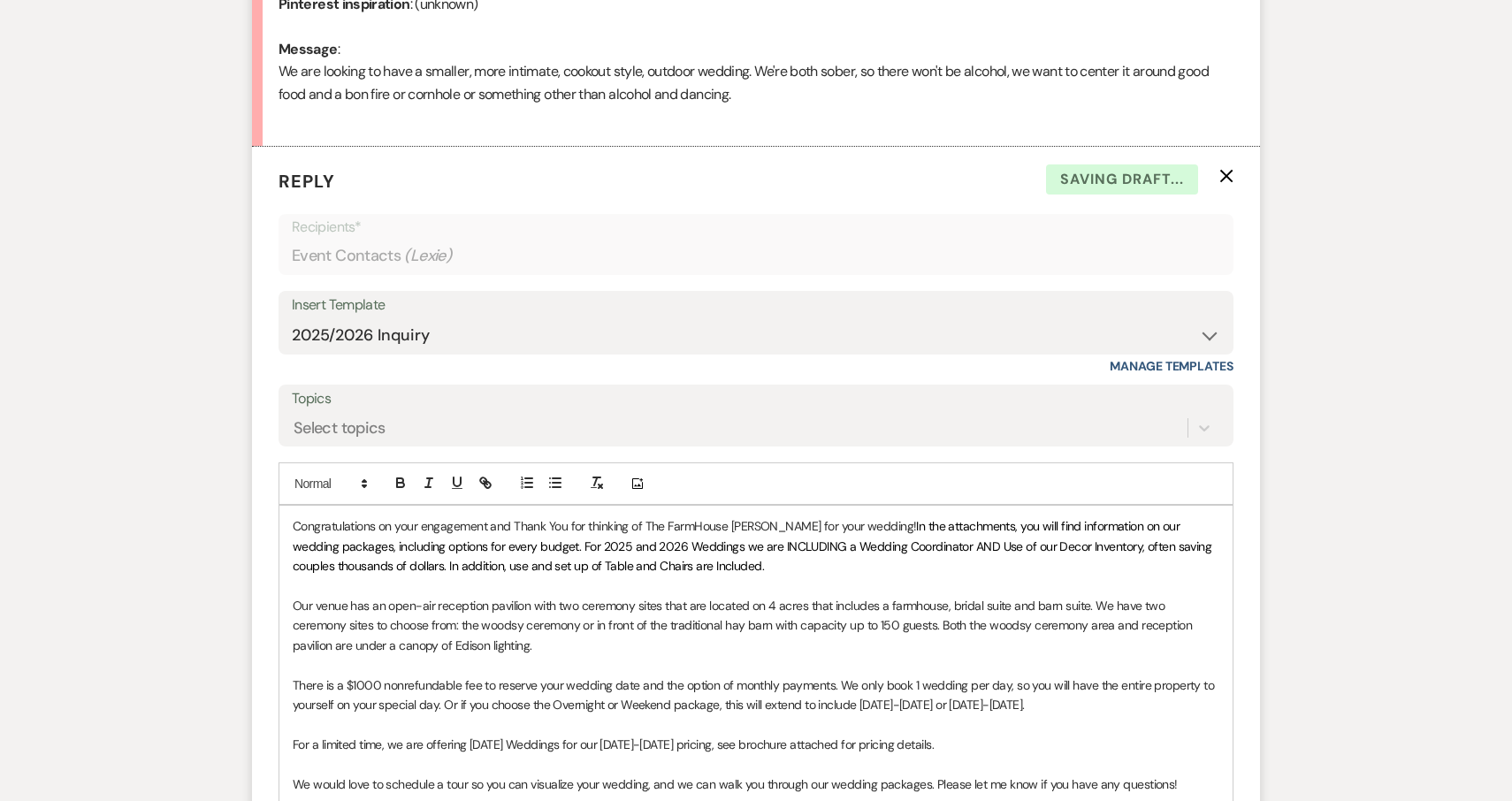
click at [295, 517] on p "Congratulations on your engagement and Thank You for thinking of The FarmHouse …" at bounding box center [756, 546] width 926 height 60
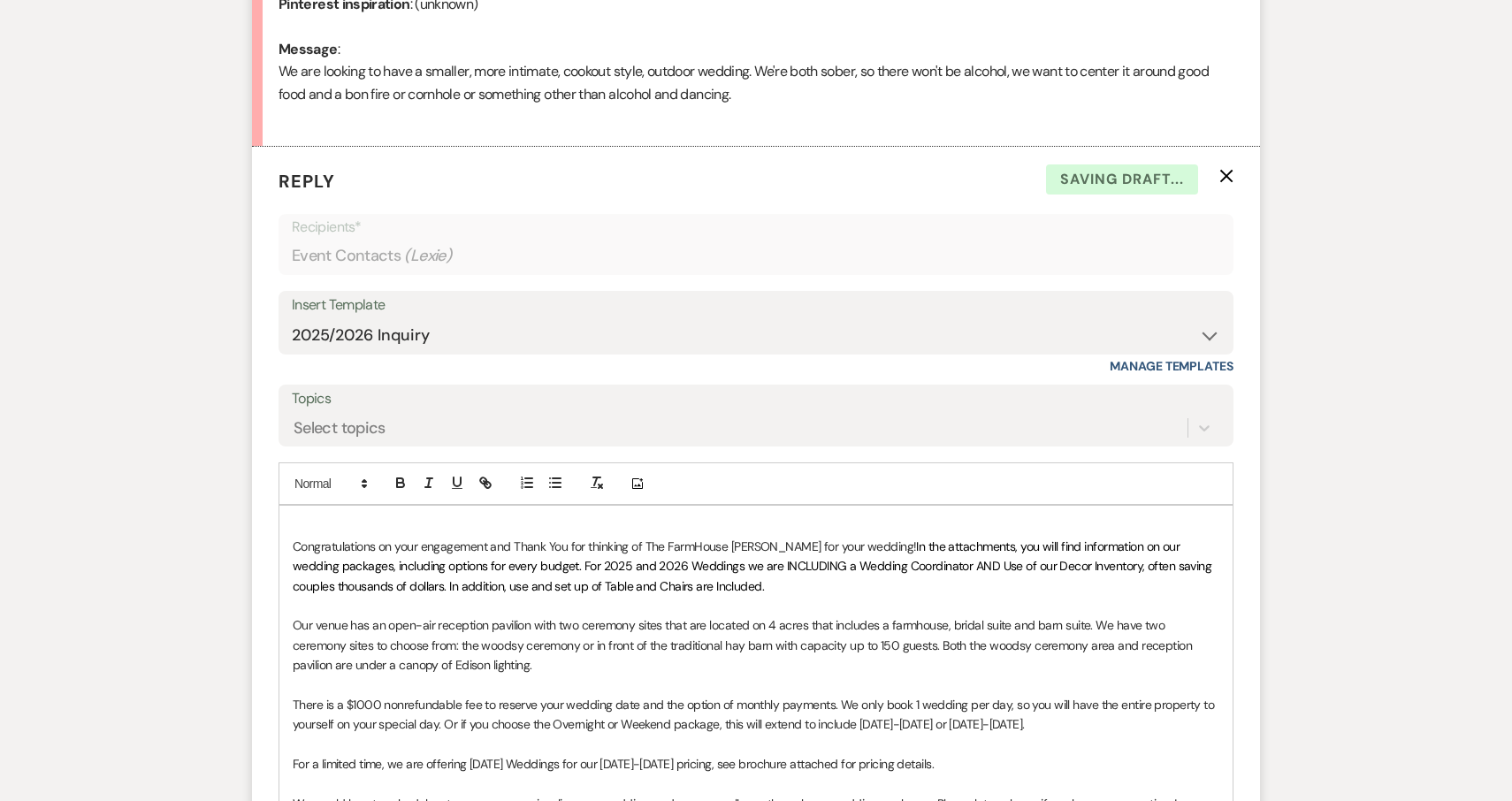
click at [315, 516] on p at bounding box center [756, 526] width 926 height 20
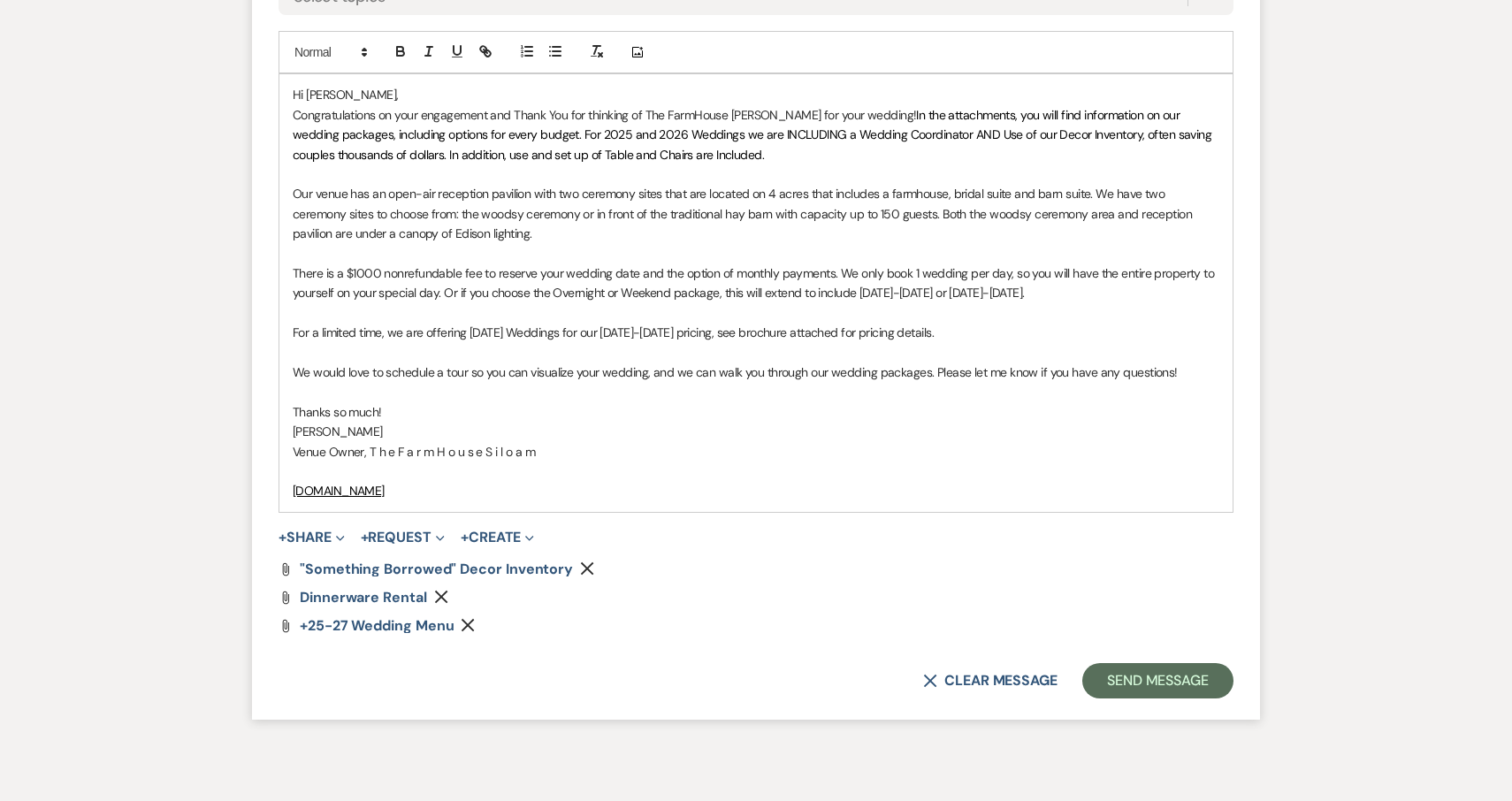
scroll to position [1340, 0]
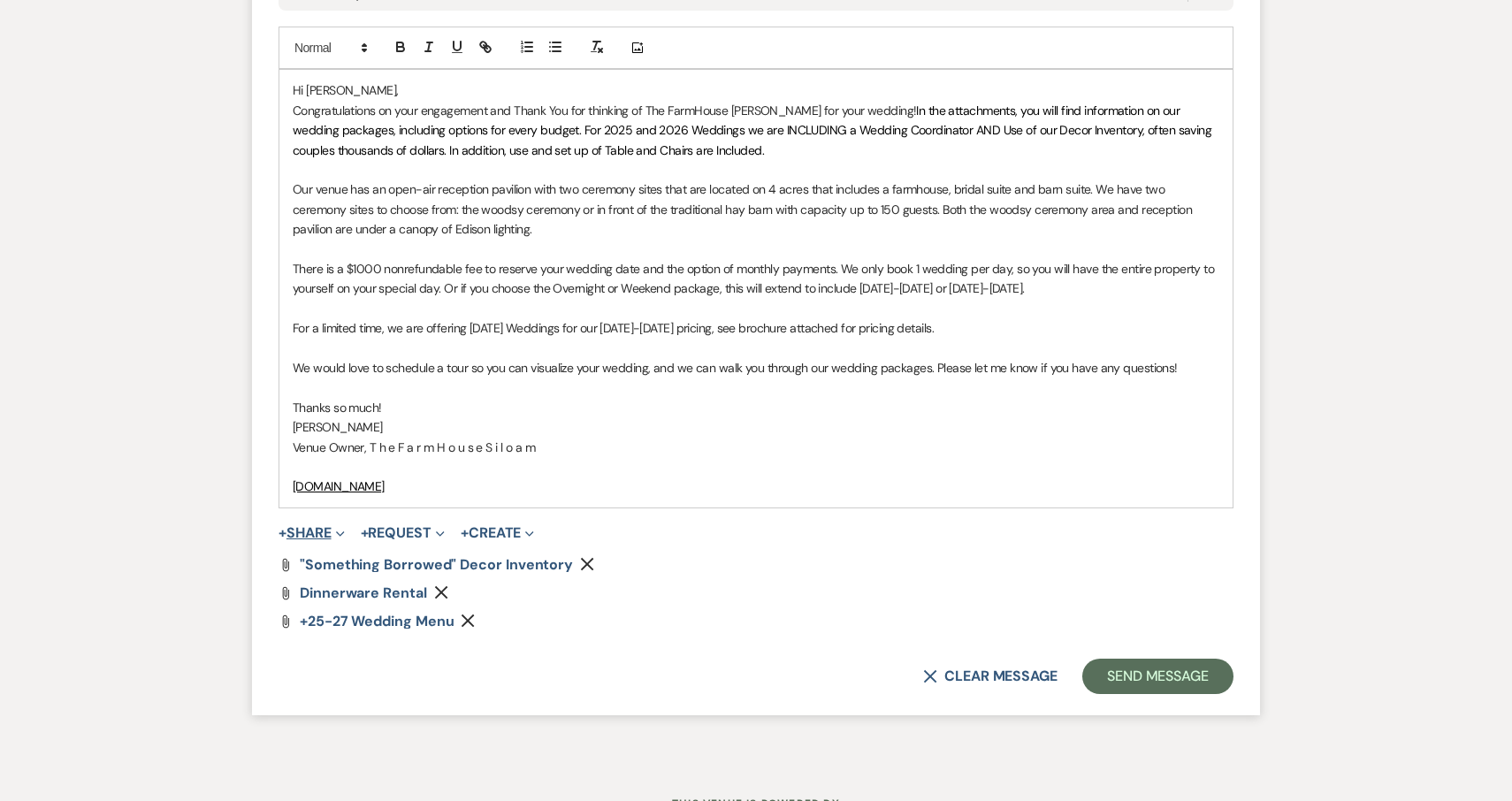
click at [314, 526] on button "+ Share Expand" at bounding box center [311, 533] width 66 height 14
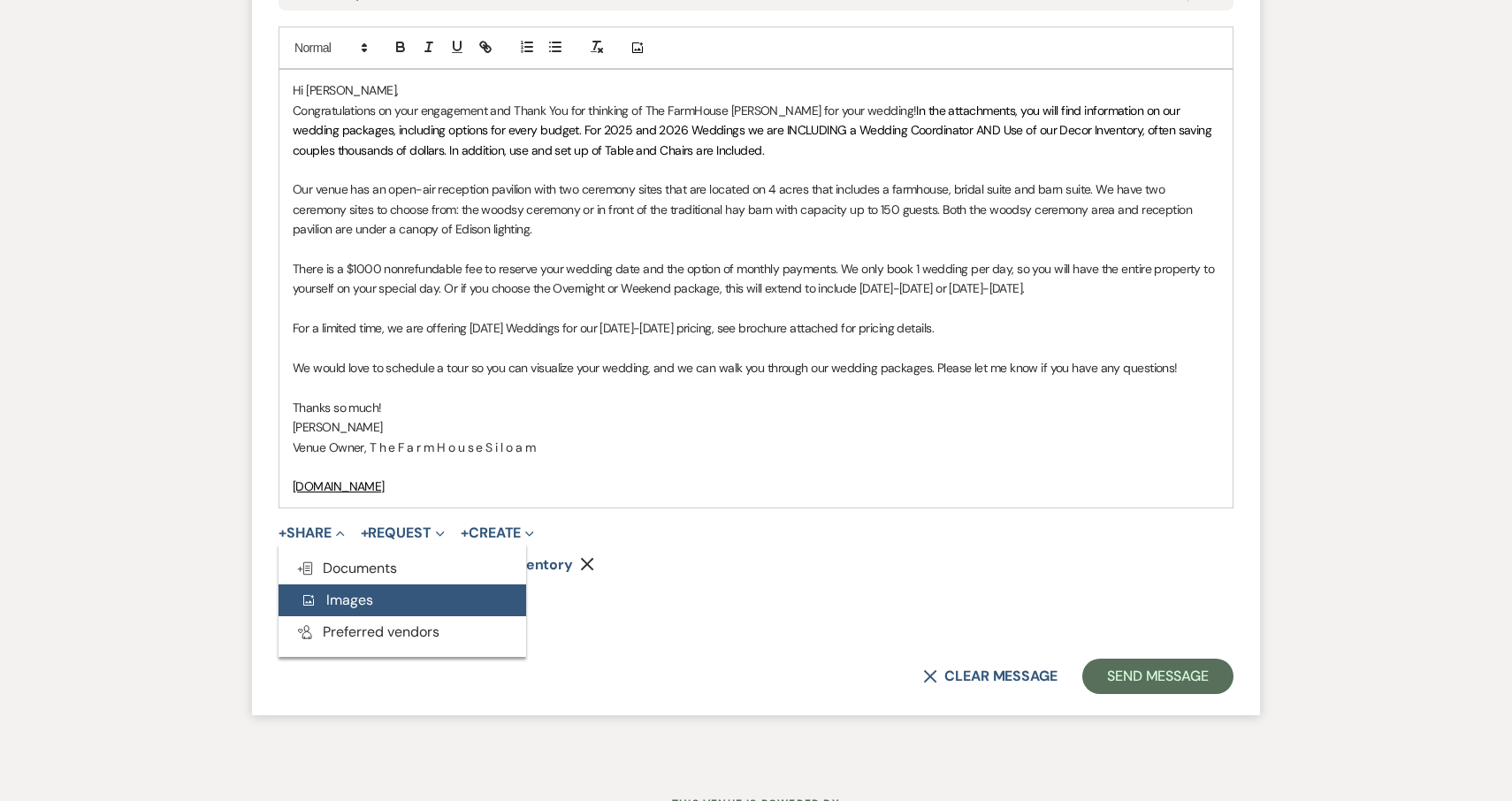
click at [351, 591] on span "Add Photo Images" at bounding box center [336, 600] width 73 height 19
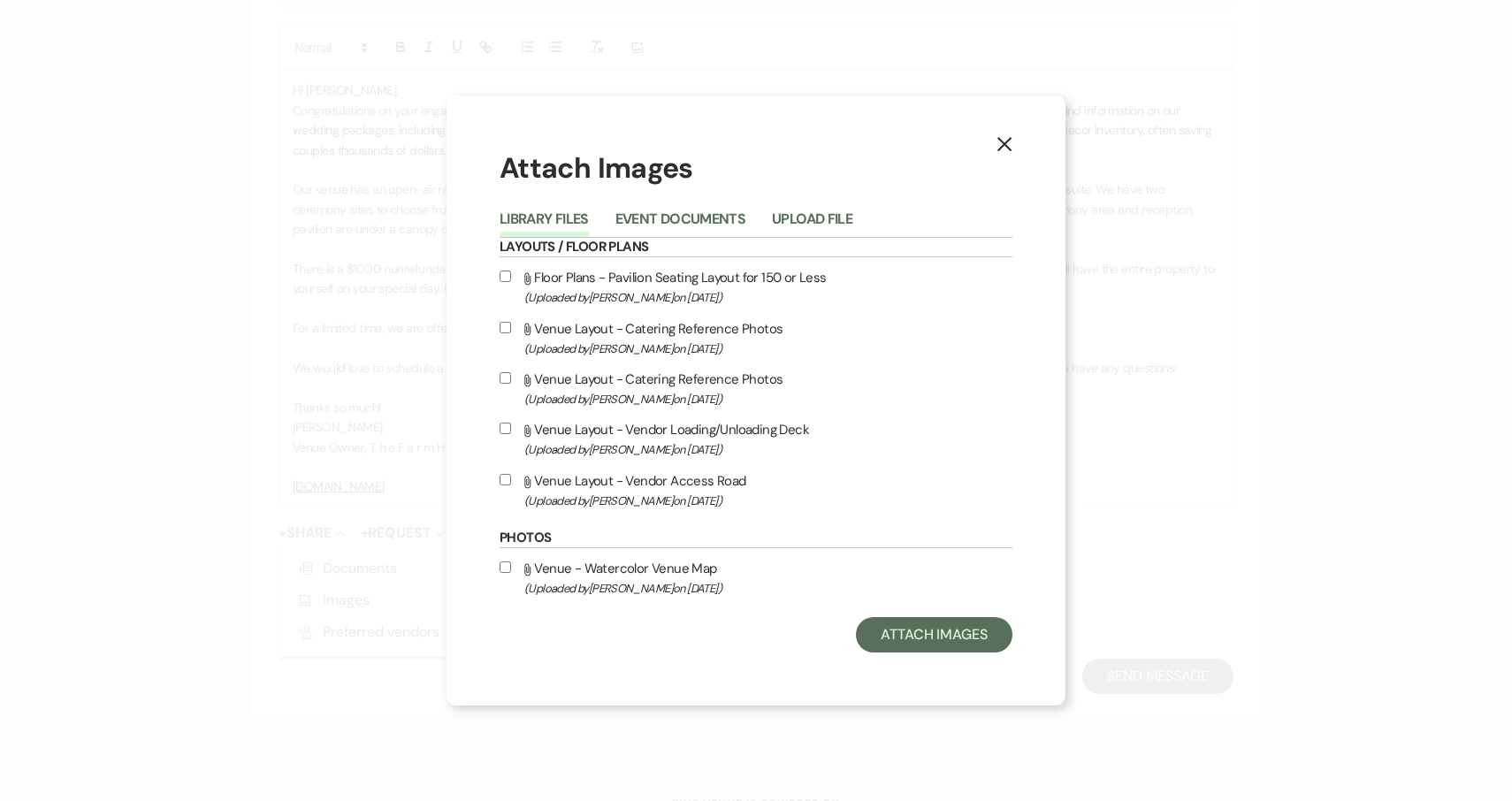
click at [507, 573] on input "Attach File Venue - Watercolor Venue Map (Uploaded by [PERSON_NAME] on [DATE] )" at bounding box center [505, 567] width 12 height 12
checkbox input "true"
click at [928, 627] on button "Attach Images" at bounding box center [934, 635] width 156 height 35
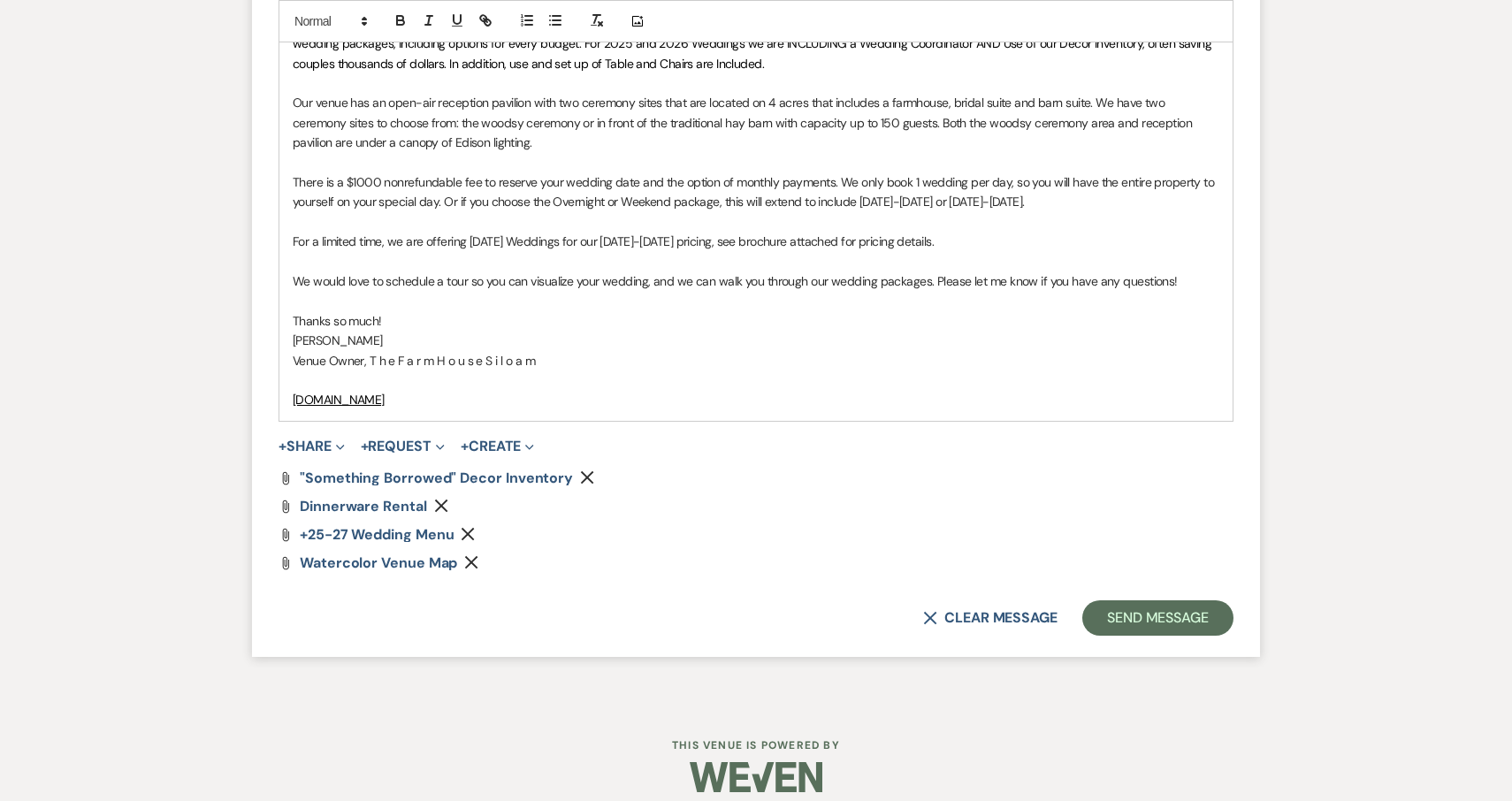
scroll to position [1426, 0]
click at [1176, 610] on button "Send Message" at bounding box center [1158, 618] width 151 height 35
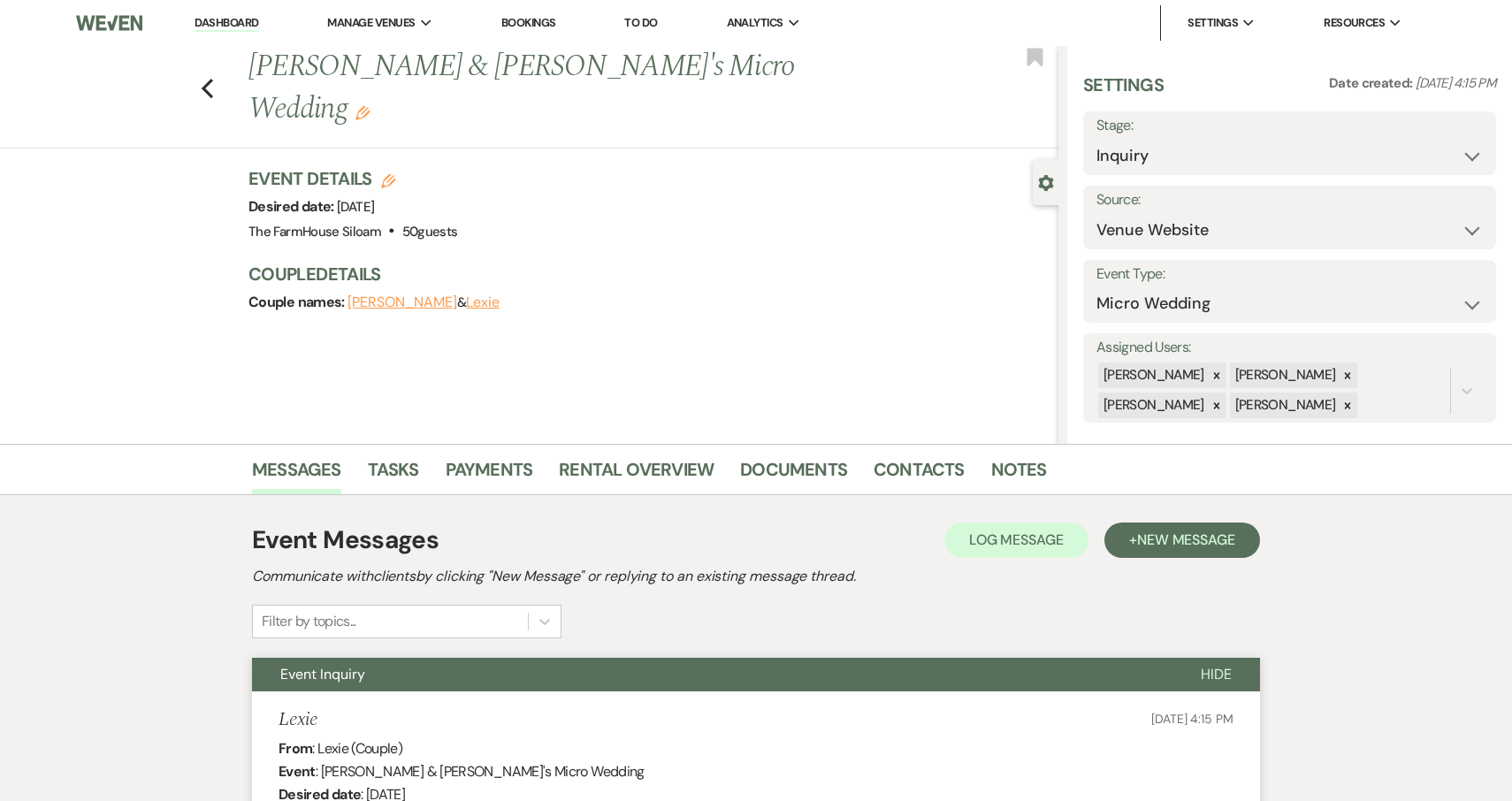
scroll to position [0, 0]
click at [208, 79] on use "button" at bounding box center [207, 89] width 12 height 20
